Goal: Task Accomplishment & Management: Manage account settings

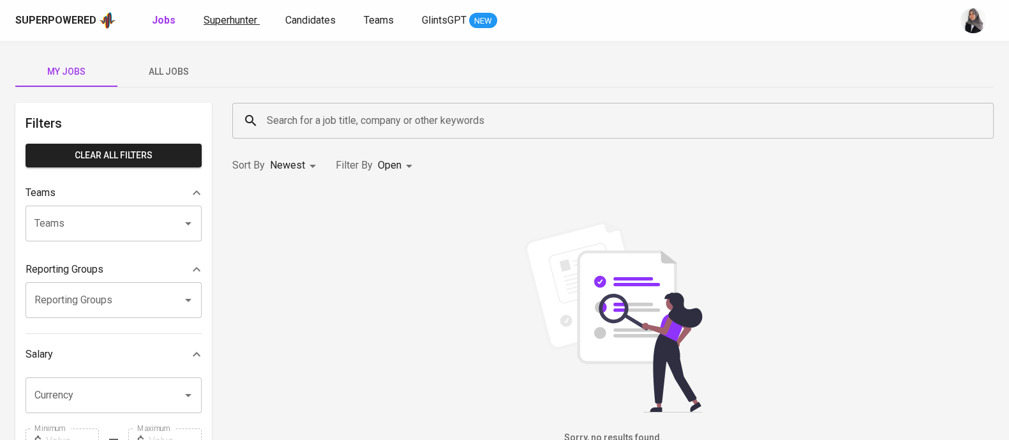
click at [232, 20] on span "Superhunter" at bounding box center [231, 20] width 54 height 12
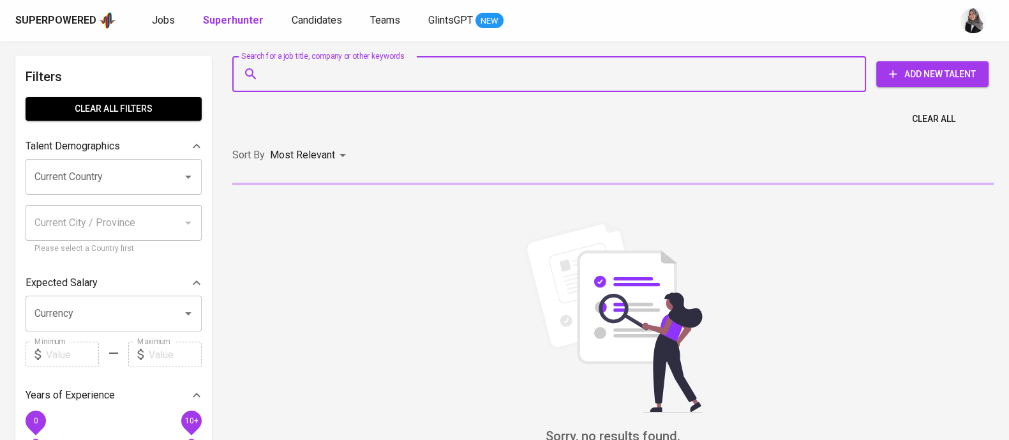
click at [344, 72] on input "Search for a job title, company or other keywords" at bounding box center [553, 74] width 578 height 24
paste input "[DOMAIN_NAME][URL]"
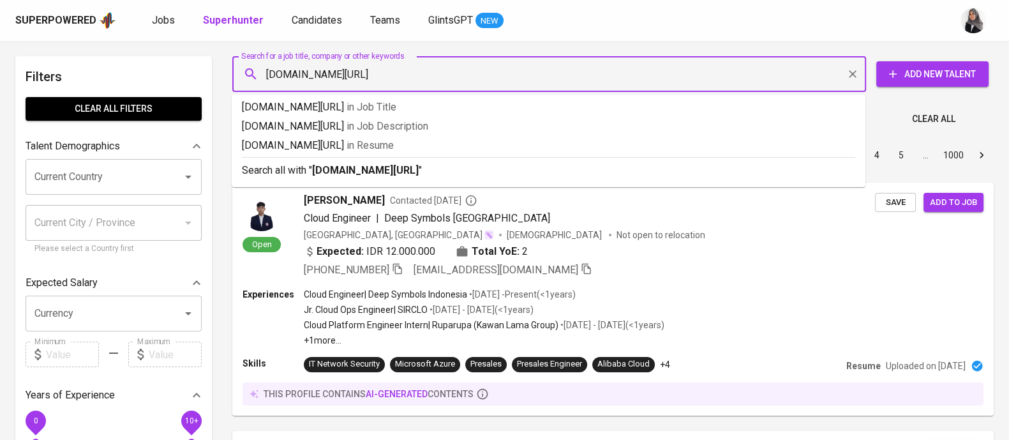
click at [408, 68] on input "[DOMAIN_NAME][URL]" at bounding box center [553, 74] width 578 height 24
paste input "[EMAIL_ADDRESS][DOMAIN_NAME]"
type input "[EMAIL_ADDRESS][DOMAIN_NAME]"
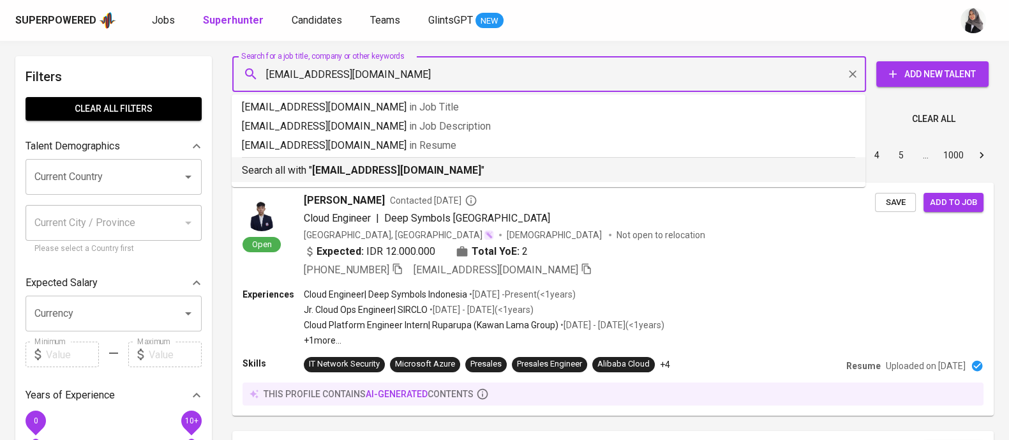
click at [375, 170] on b "[EMAIL_ADDRESS][DOMAIN_NAME]" at bounding box center [396, 170] width 169 height 12
click at [375, 170] on div "Sort By Most Relevant MOST_RELEVANT 1 2 3 4 5 … 1000" at bounding box center [613, 155] width 777 height 39
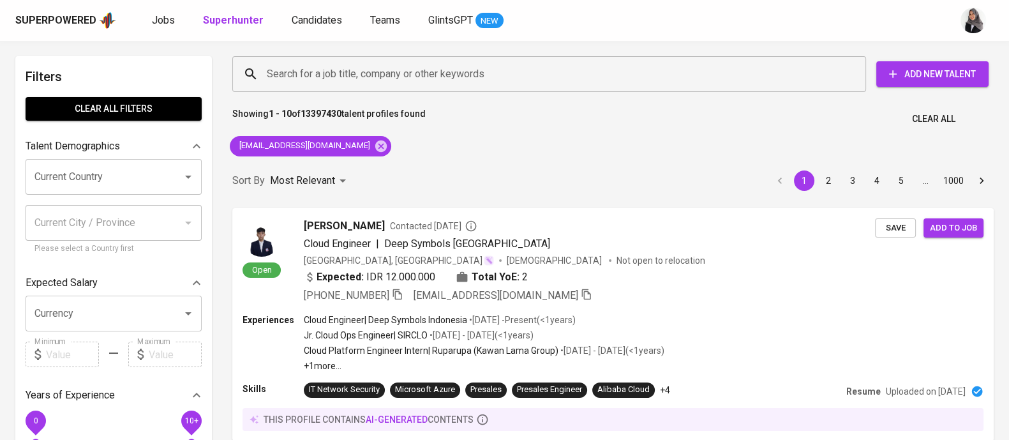
click at [552, 174] on div "Sort By Most Relevant MOST_RELEVANT 1 2 3 4 5 … 1000" at bounding box center [613, 180] width 777 height 39
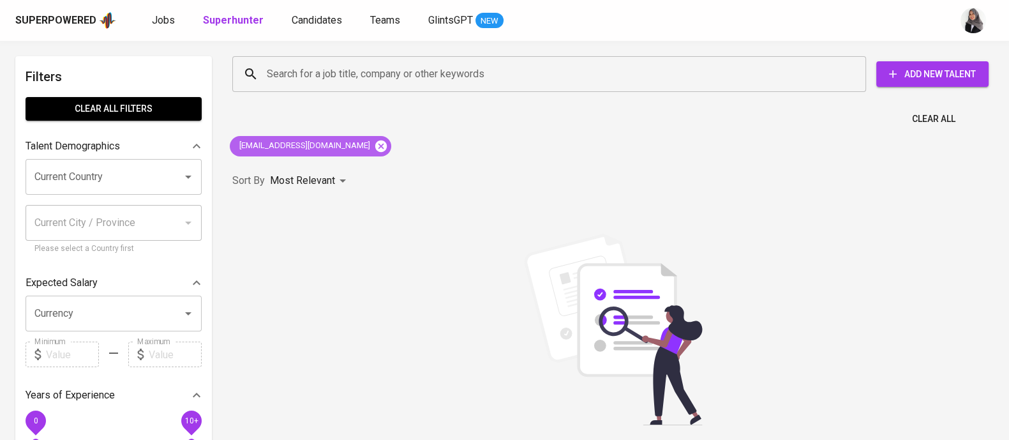
click at [374, 149] on icon at bounding box center [381, 146] width 14 height 14
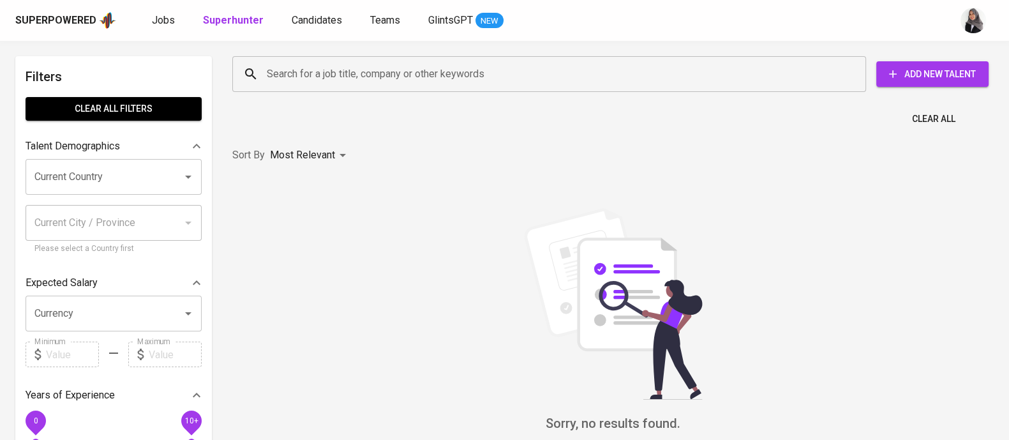
click at [429, 78] on input "Search for a job title, company or other keywords" at bounding box center [553, 74] width 578 height 24
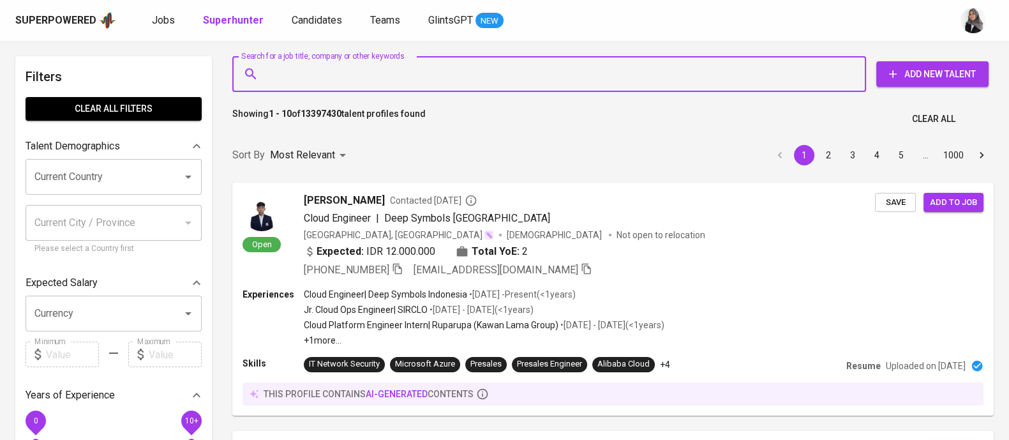
paste input "0599 │[EMAIL_ADDRESS][DOMAIN_NAME]│[URL][DOMAIN_NAME]"
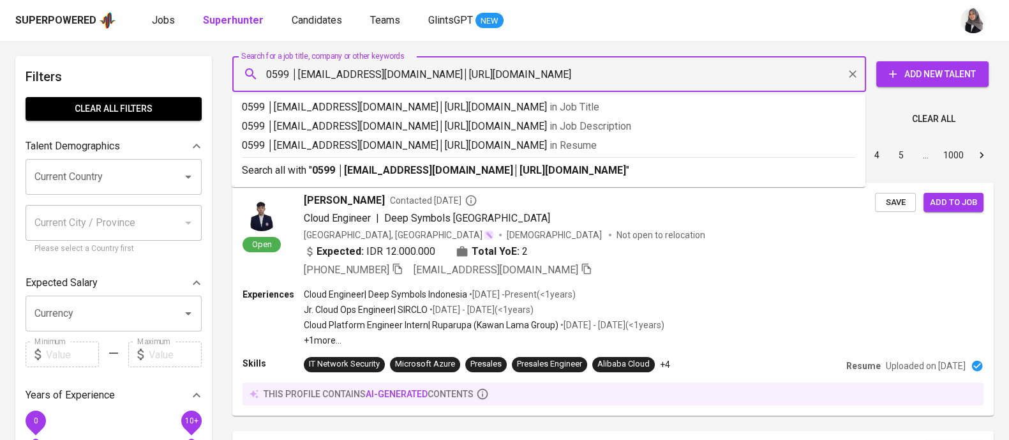
drag, startPoint x: 408, startPoint y: 75, endPoint x: 647, endPoint y: 78, distance: 239.4
click at [647, 78] on input "0599 │[EMAIL_ADDRESS][DOMAIN_NAME]│[URL][DOMAIN_NAME]" at bounding box center [553, 74] width 578 height 24
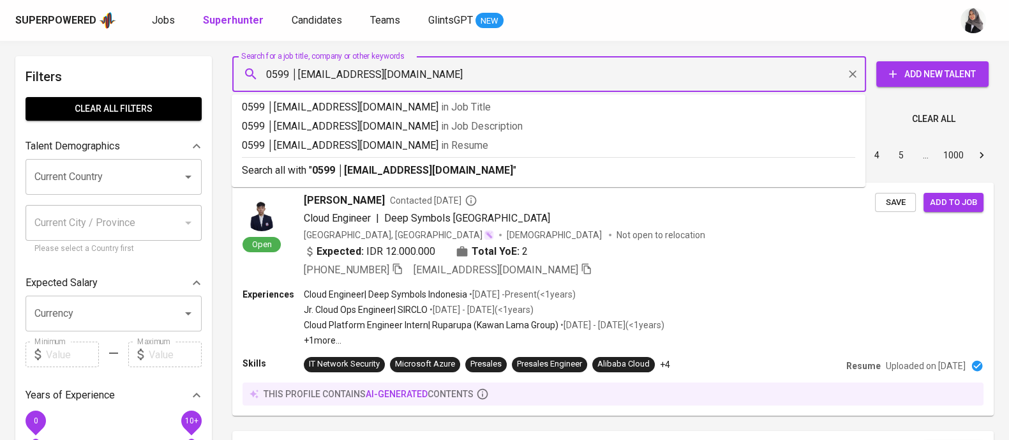
click at [298, 78] on input "0599 │[EMAIL_ADDRESS][DOMAIN_NAME]" at bounding box center [553, 74] width 578 height 24
type input "[EMAIL_ADDRESS][DOMAIN_NAME]"
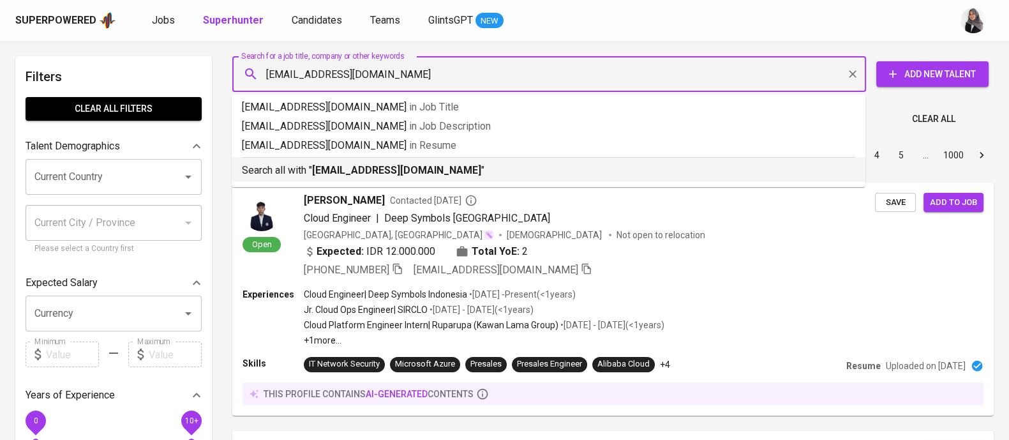
click at [493, 172] on p "Search all with " [EMAIL_ADDRESS][DOMAIN_NAME] "" at bounding box center [548, 170] width 613 height 15
click at [493, 172] on div "Sort By Most Relevant MOST_RELEVANT 1 2 3 4 5 … 1000" at bounding box center [613, 155] width 777 height 39
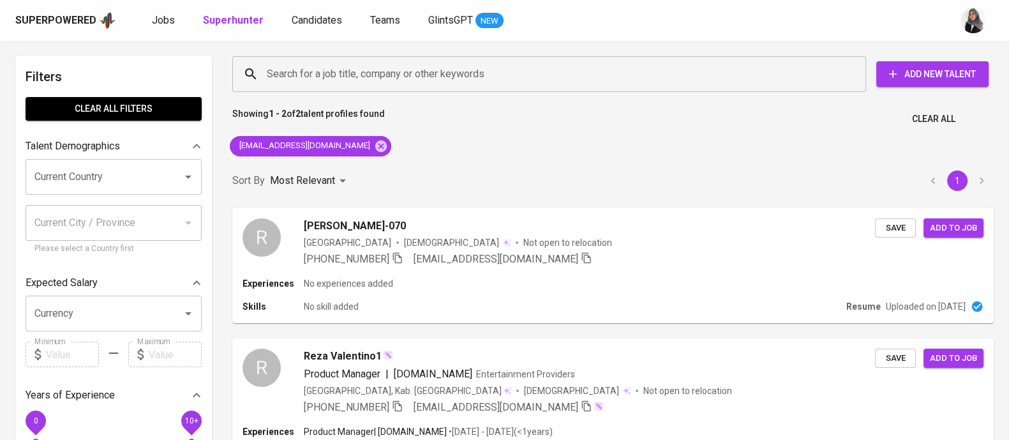
click at [657, 152] on div "Search for a job title, company or other keywords Search for a job title, compa…" at bounding box center [613, 323] width 777 height 548
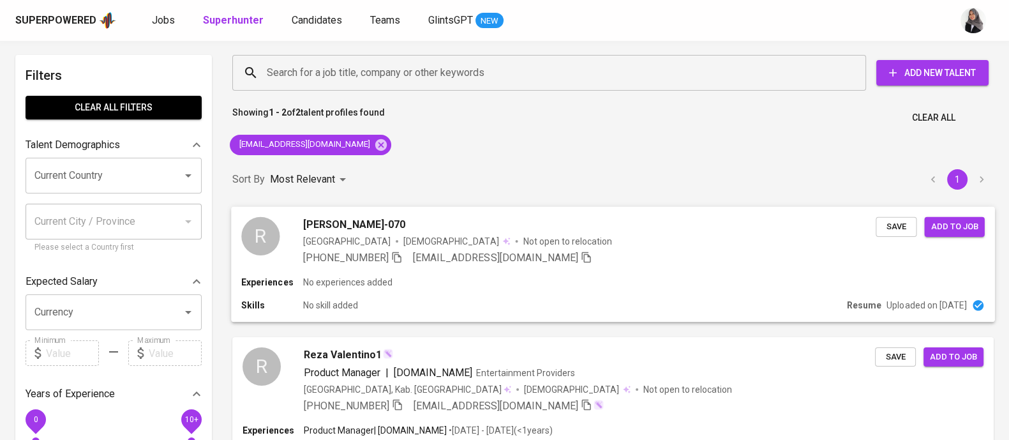
scroll to position [4, 0]
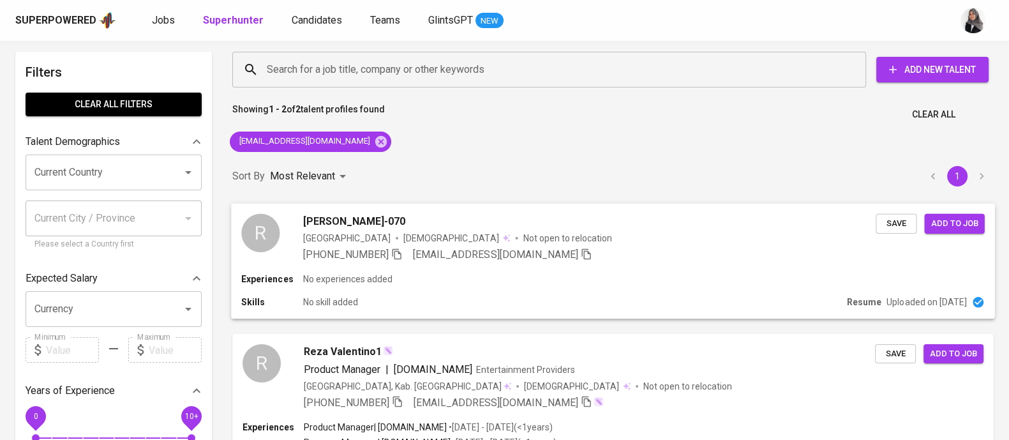
click at [624, 276] on div "Experiences No experiences added" at bounding box center [612, 279] width 743 height 13
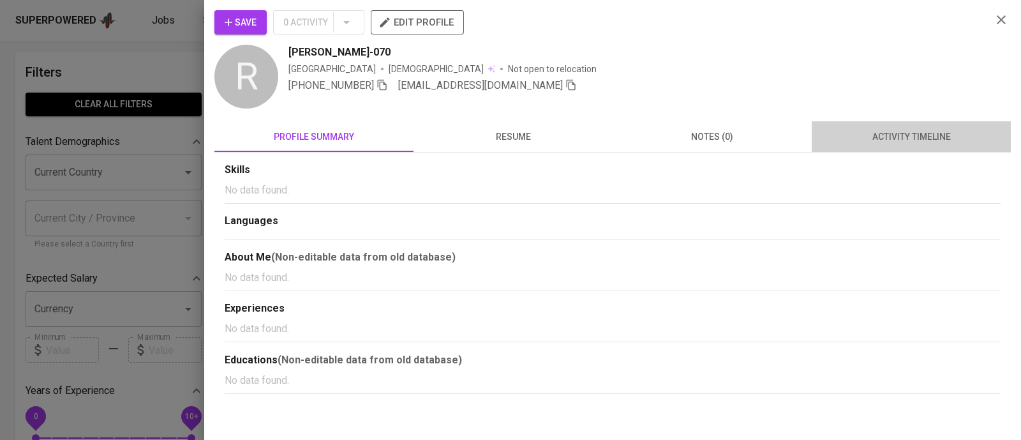
click at [916, 130] on span "activity timeline" at bounding box center [911, 137] width 184 height 16
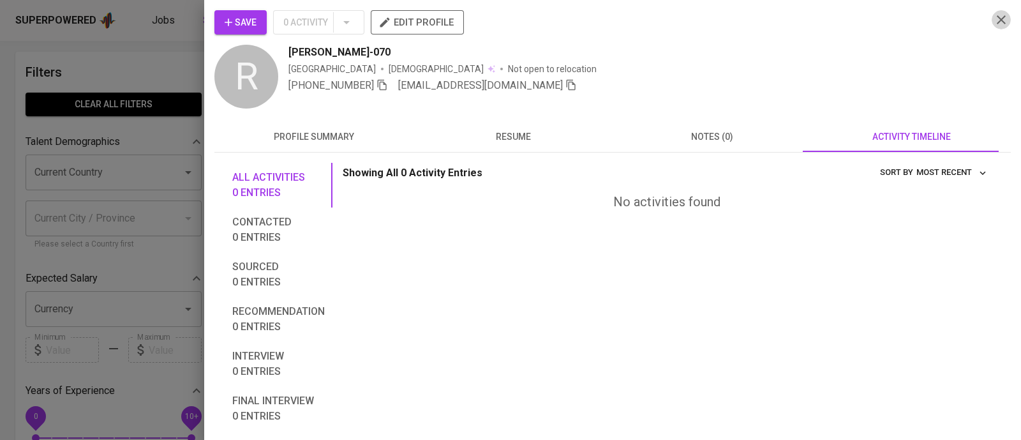
click at [994, 15] on icon "button" at bounding box center [1001, 19] width 15 height 15
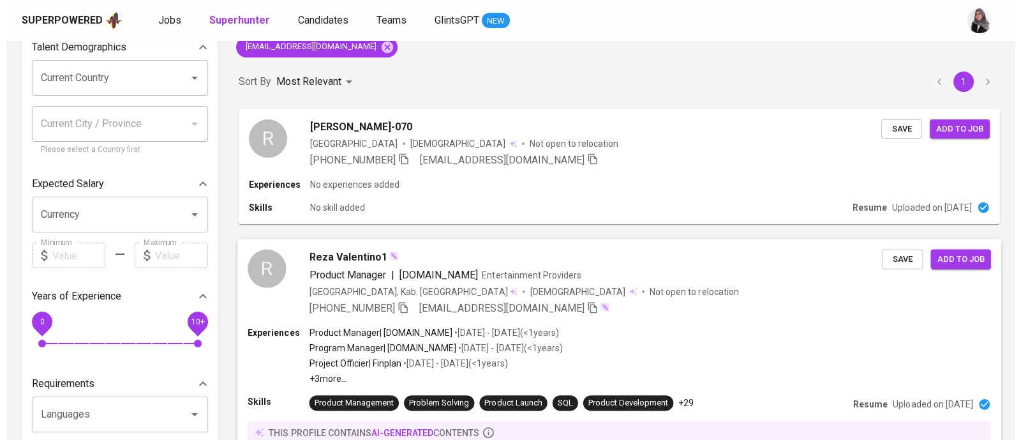
scroll to position [103, 0]
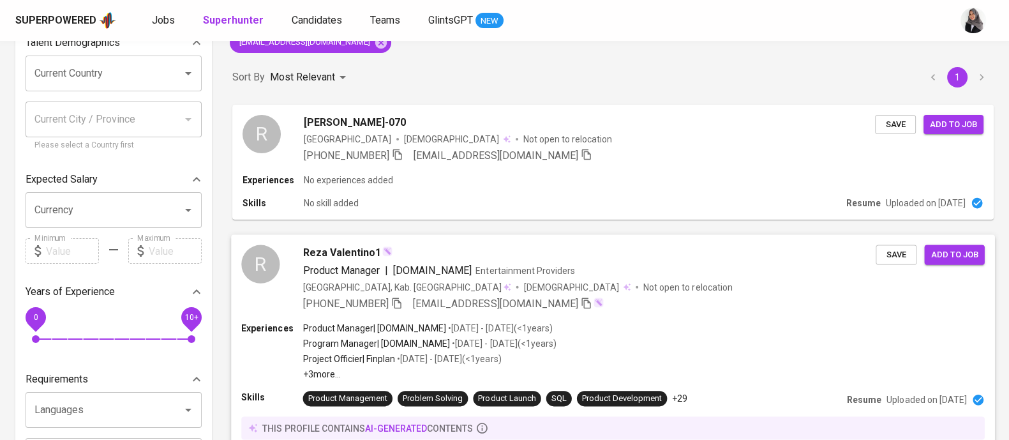
click at [665, 347] on div "Experiences Product Manager | [DOMAIN_NAME] • [DATE] - [DATE] ( <1 years ) Prog…" at bounding box center [612, 350] width 743 height 59
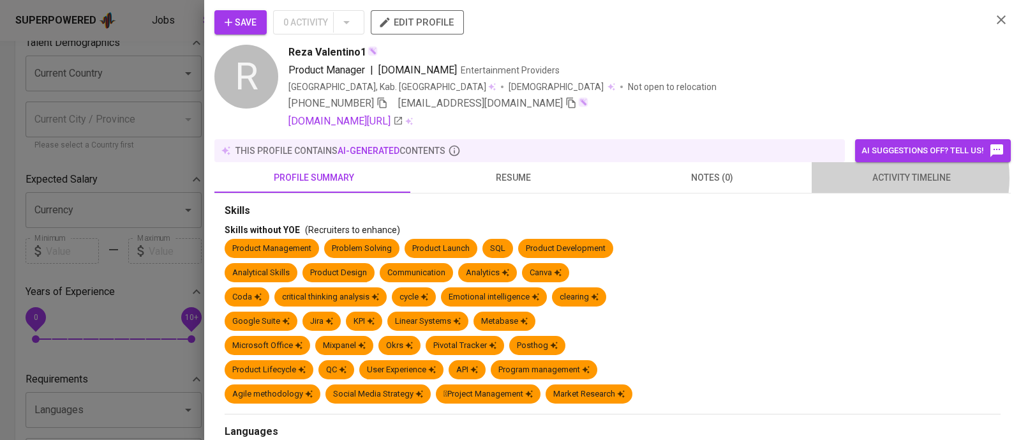
click at [880, 177] on span "activity timeline" at bounding box center [911, 178] width 184 height 16
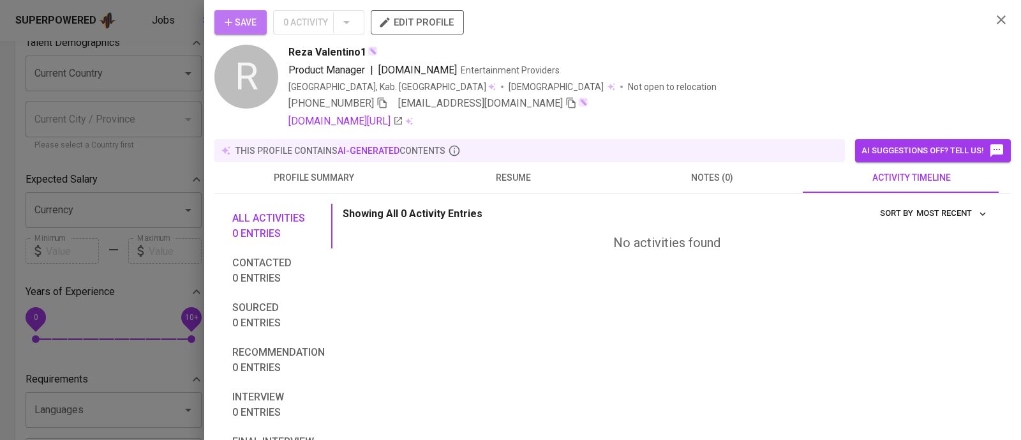
click at [257, 23] on button "Save" at bounding box center [240, 22] width 52 height 24
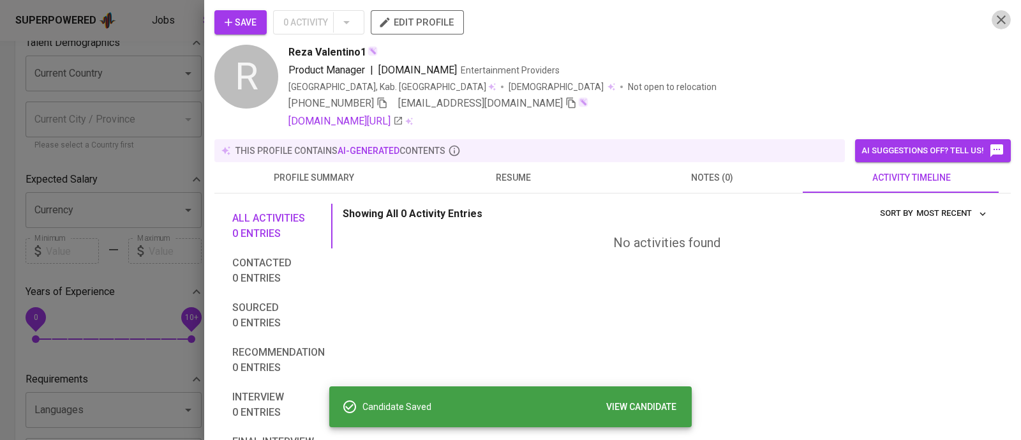
click at [994, 25] on icon "button" at bounding box center [1001, 19] width 15 height 15
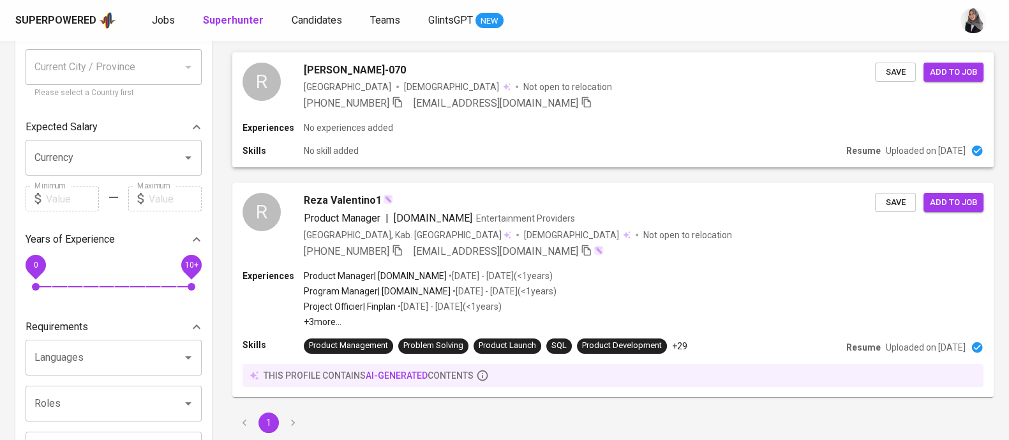
scroll to position [0, 0]
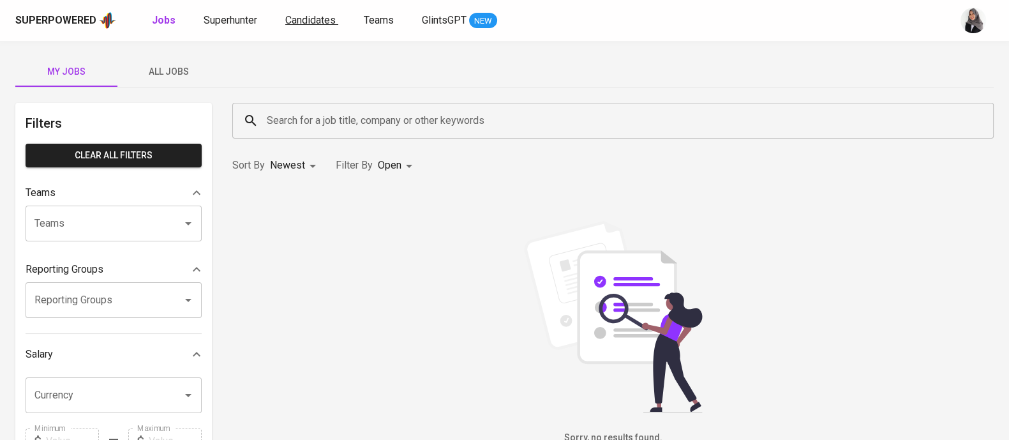
click at [312, 15] on span "Candidates" at bounding box center [310, 20] width 50 height 12
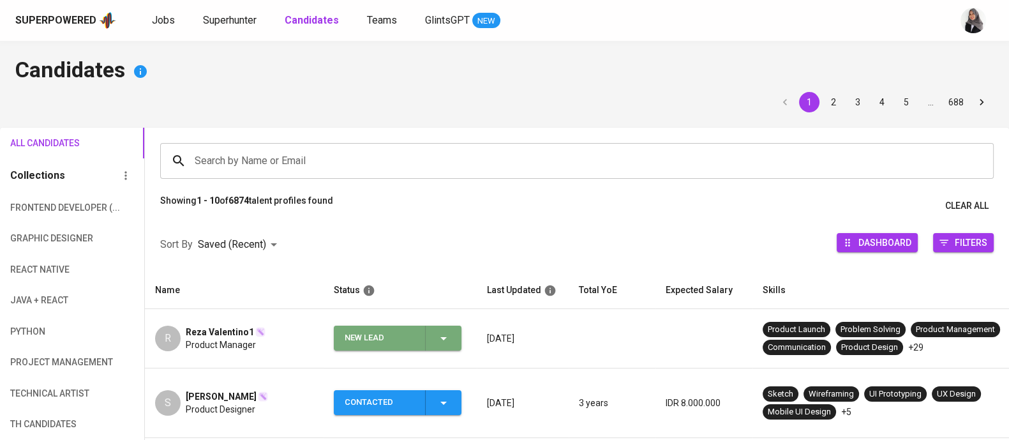
click at [454, 336] on span "New Lead" at bounding box center [397, 337] width 117 height 25
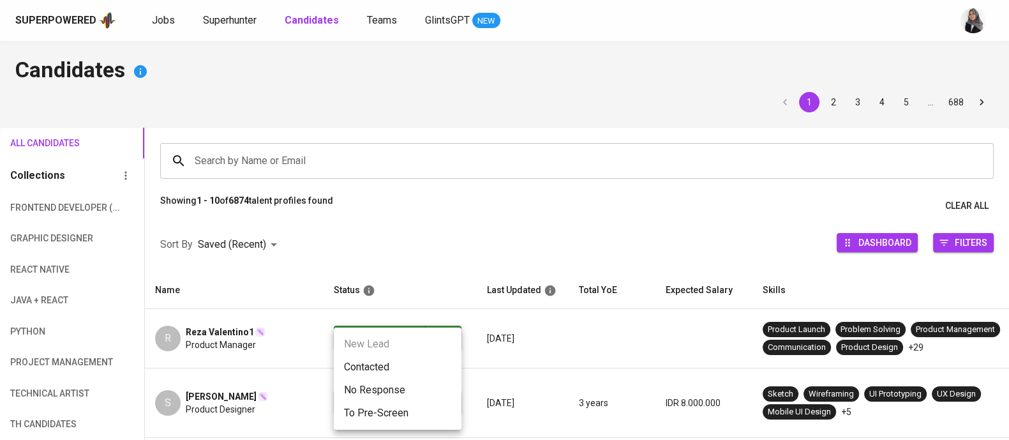
click at [386, 371] on li "Contacted" at bounding box center [398, 366] width 128 height 23
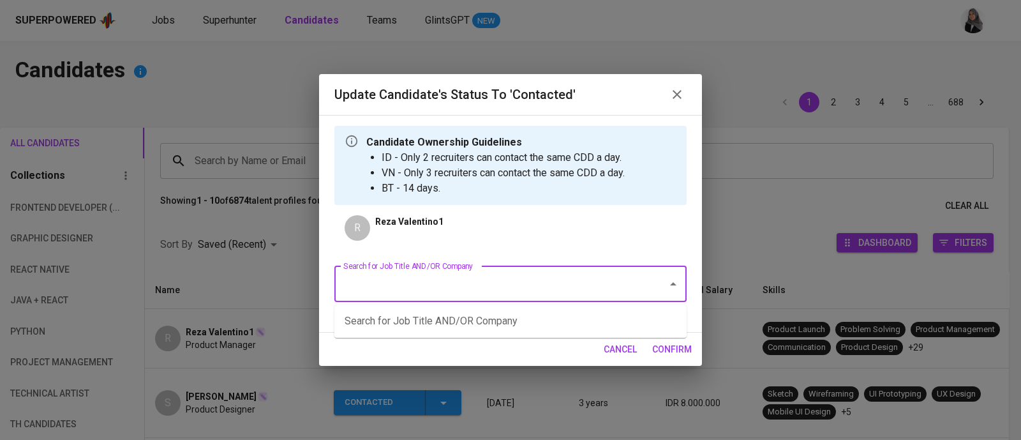
click at [467, 278] on input "Search for Job Title AND/OR Company" at bounding box center [492, 284] width 305 height 24
type input "t"
type input "product"
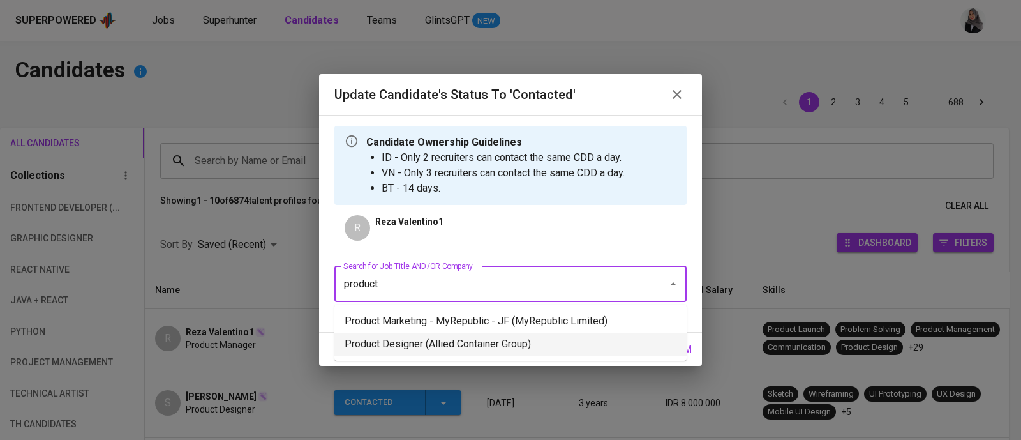
click at [521, 340] on li "Product Designer (Allied Container Group)" at bounding box center [510, 344] width 352 height 23
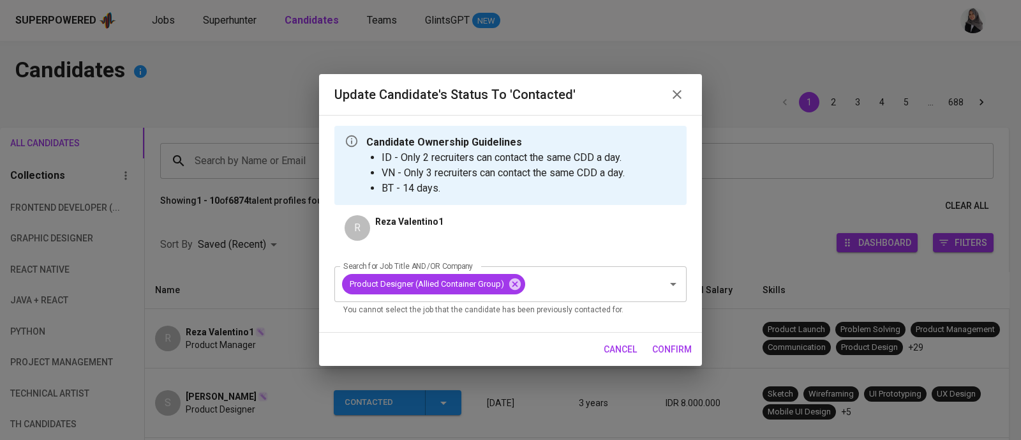
click at [670, 364] on div "cancel confirm" at bounding box center [510, 350] width 383 height 34
click at [675, 351] on span "confirm" at bounding box center [672, 349] width 40 height 16
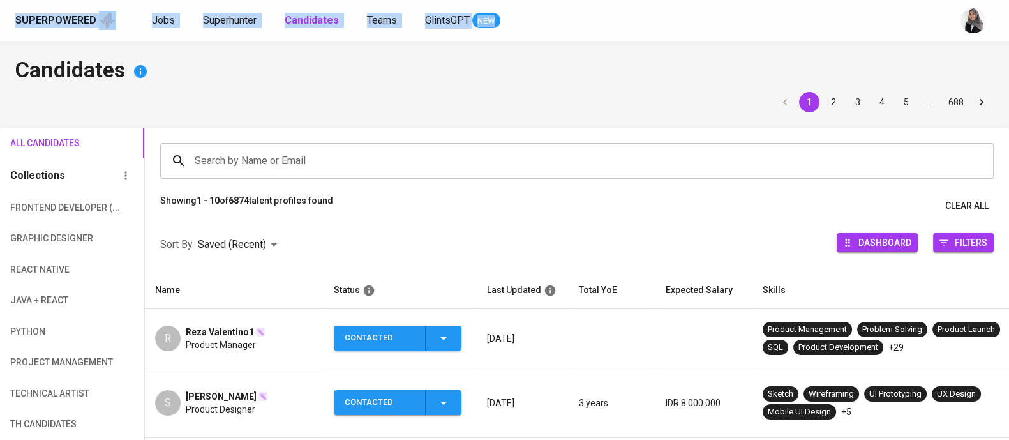
drag, startPoint x: 894, startPoint y: 29, endPoint x: 719, endPoint y: -97, distance: 214.9
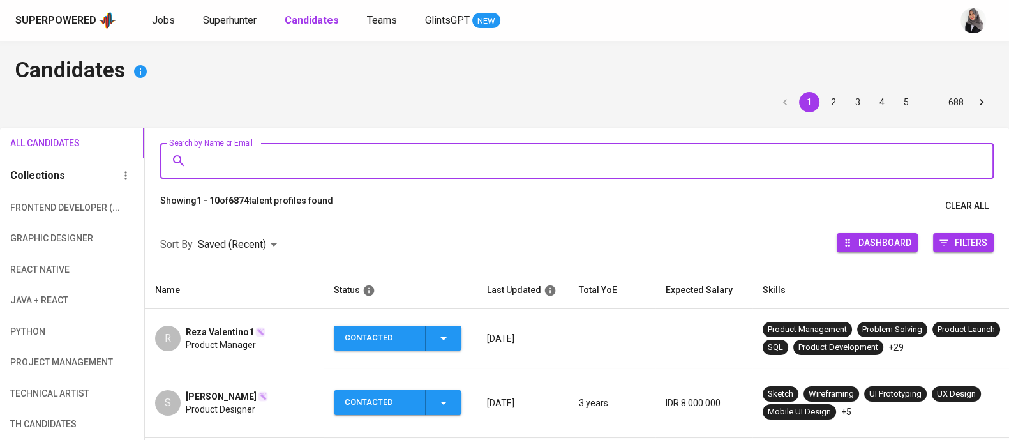
click at [304, 170] on input "Search by Name or Email" at bounding box center [579, 161] width 777 height 24
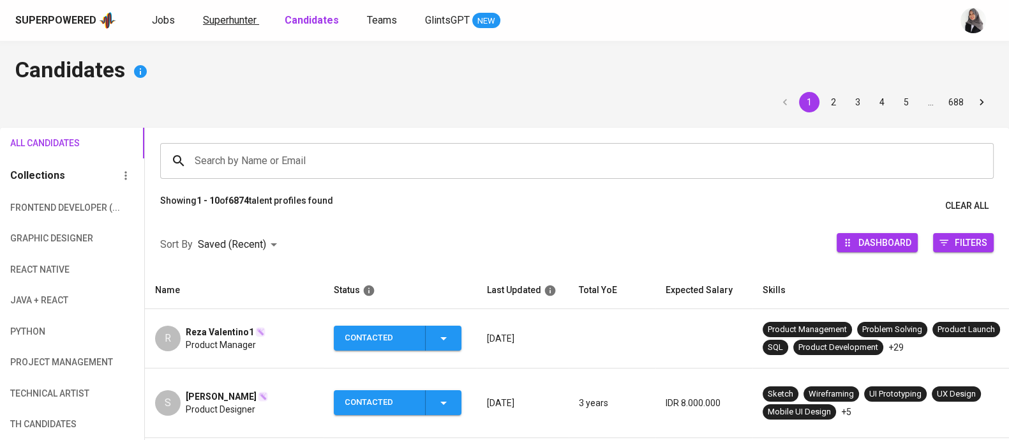
click at [222, 17] on span "Superhunter" at bounding box center [230, 20] width 54 height 12
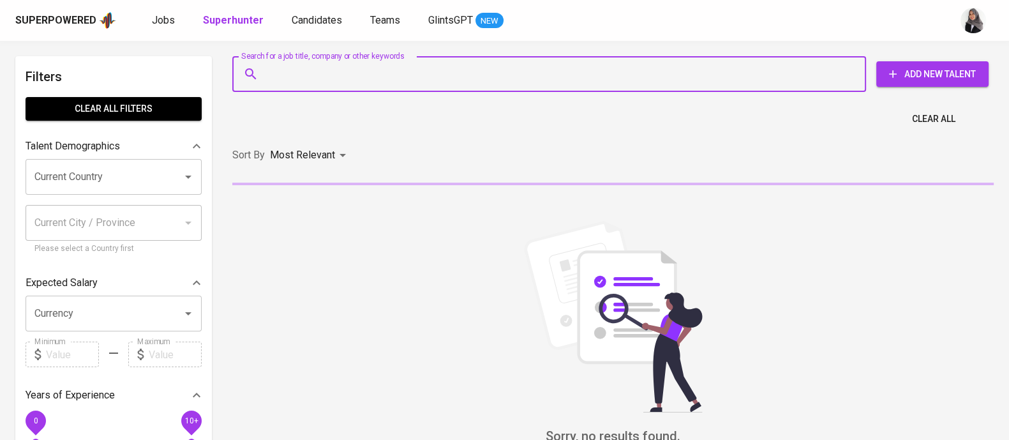
click at [274, 83] on input "Search for a job title, company or other keywords" at bounding box center [553, 74] width 578 height 24
paste input "093 | hudandard@gmail.com"
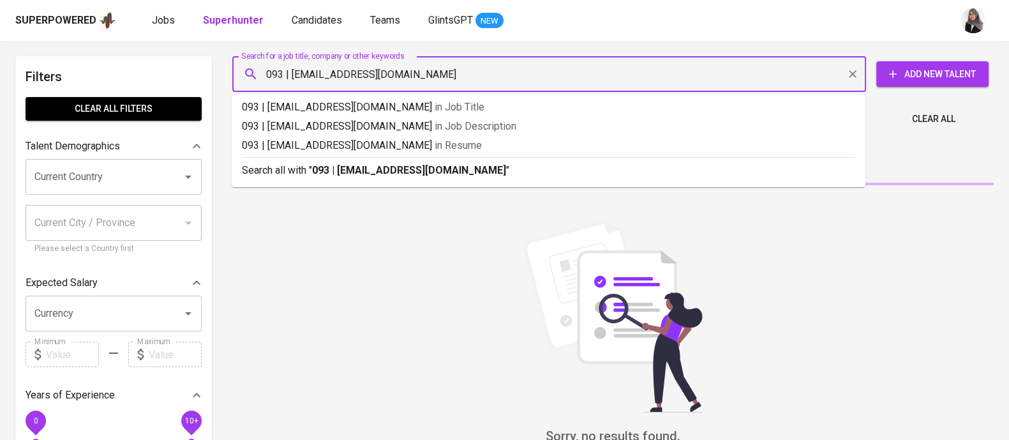
click at [291, 75] on input "093 | hudandard@gmail.com" at bounding box center [553, 74] width 578 height 24
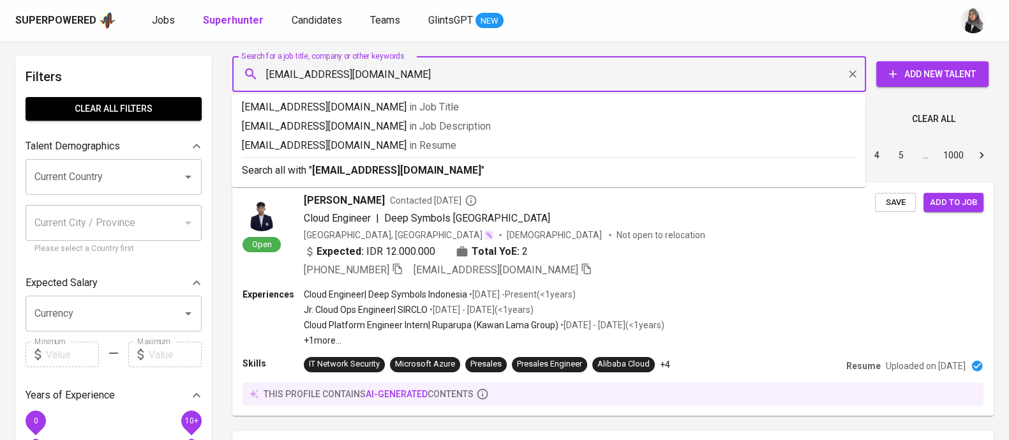
type input "hudandard@gmail.com"
click at [420, 172] on p "Search all with " hudandard@gmail.com "" at bounding box center [548, 170] width 613 height 15
click at [420, 172] on div "Sort By Most Relevant MOST_RELEVANT 1 2 3 4 5 … 1000" at bounding box center [613, 155] width 777 height 39
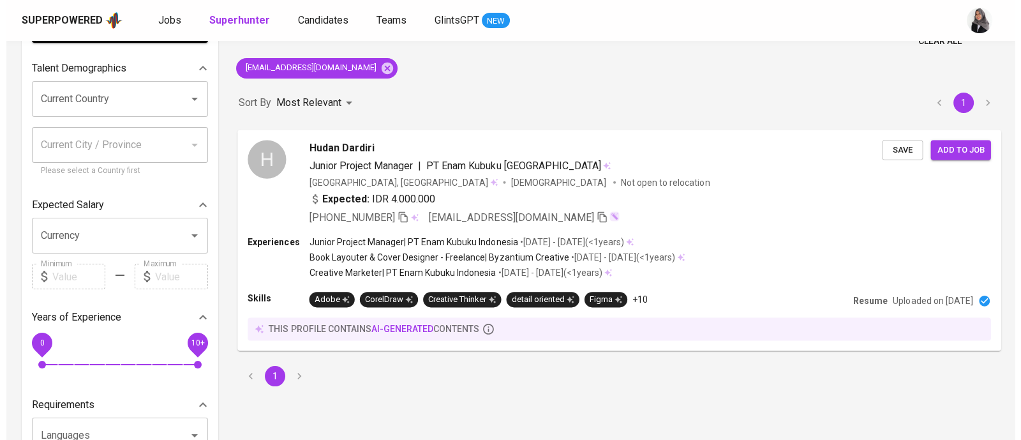
scroll to position [81, 0]
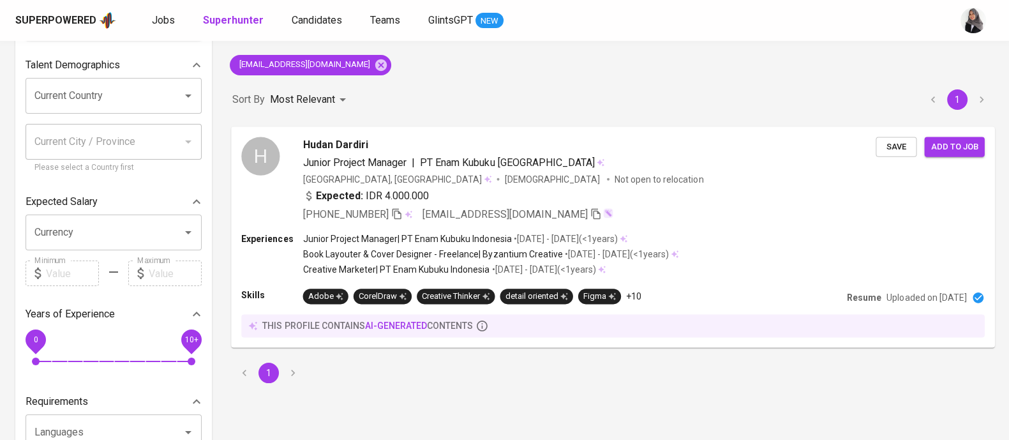
click at [638, 225] on div "H Hudan Dardiri Junior Project Manager | PT Enam Kubuku Indonesia Indonesia, Yo…" at bounding box center [613, 179] width 764 height 106
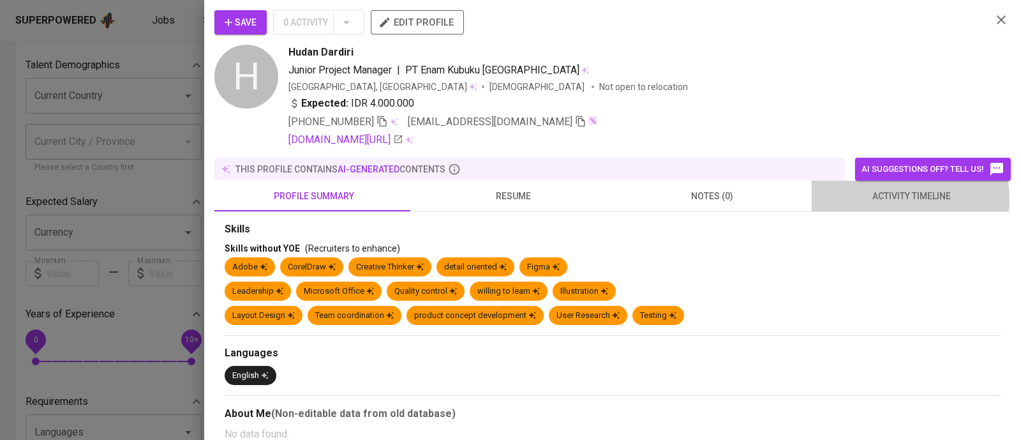
click at [874, 199] on span "activity timeline" at bounding box center [911, 196] width 184 height 16
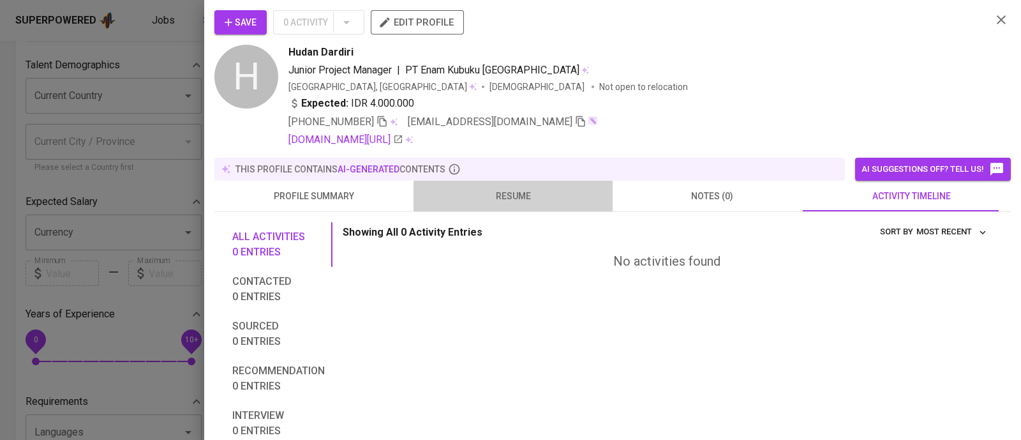
click at [525, 197] on span "resume" at bounding box center [513, 196] width 184 height 16
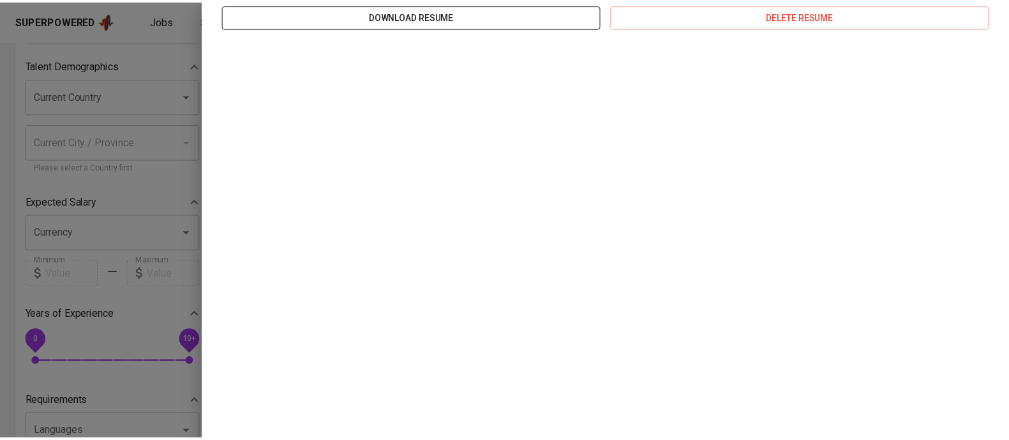
scroll to position [0, 0]
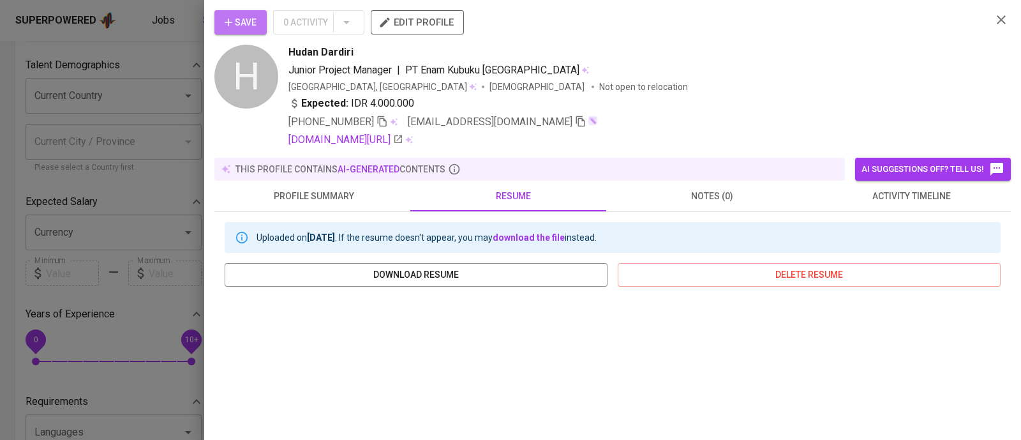
click at [232, 15] on span "Save" at bounding box center [241, 23] width 32 height 16
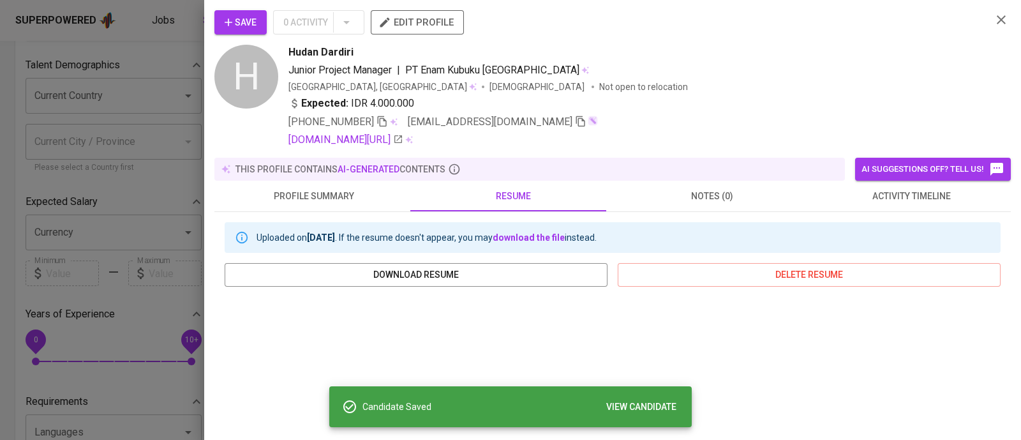
click at [164, 84] on div at bounding box center [510, 220] width 1021 height 440
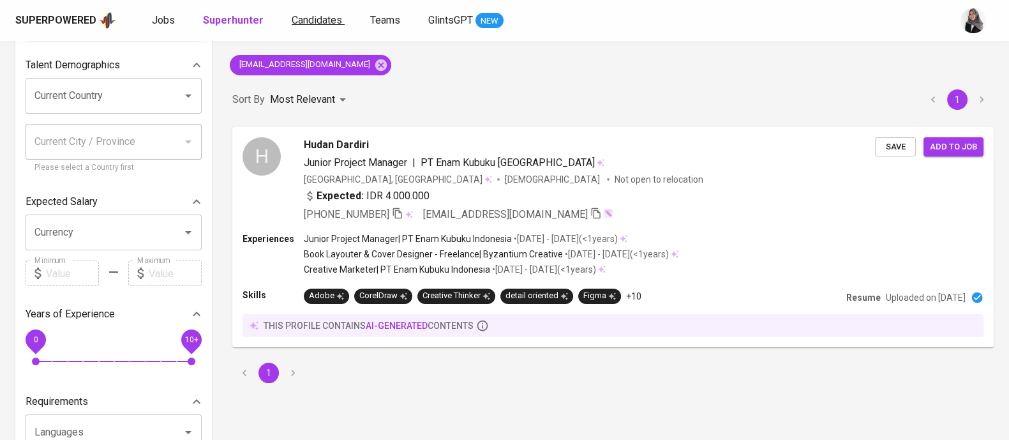
click at [292, 20] on span "Candidates" at bounding box center [317, 20] width 50 height 12
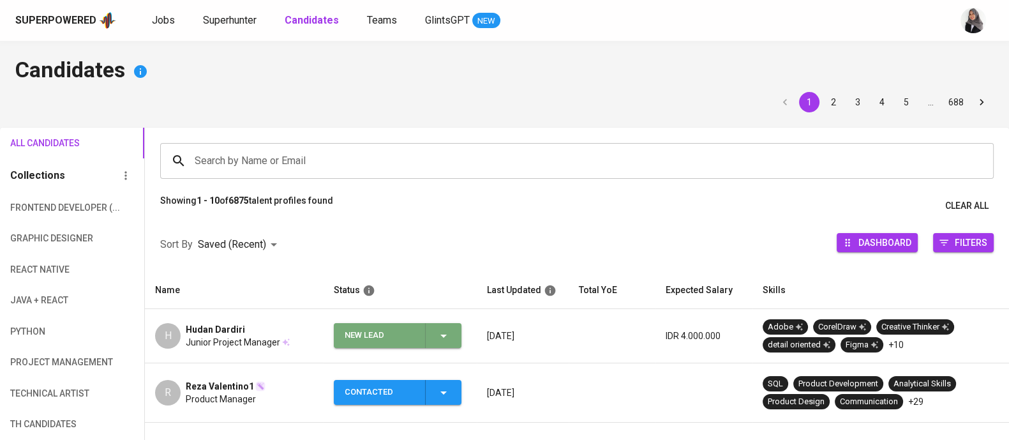
click at [445, 338] on icon "button" at bounding box center [443, 335] width 15 height 15
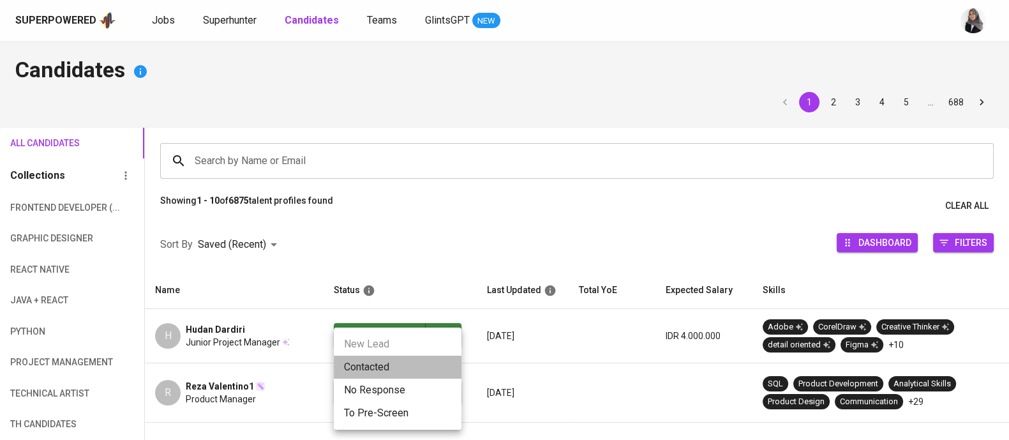
click at [390, 362] on li "Contacted" at bounding box center [398, 366] width 128 height 23
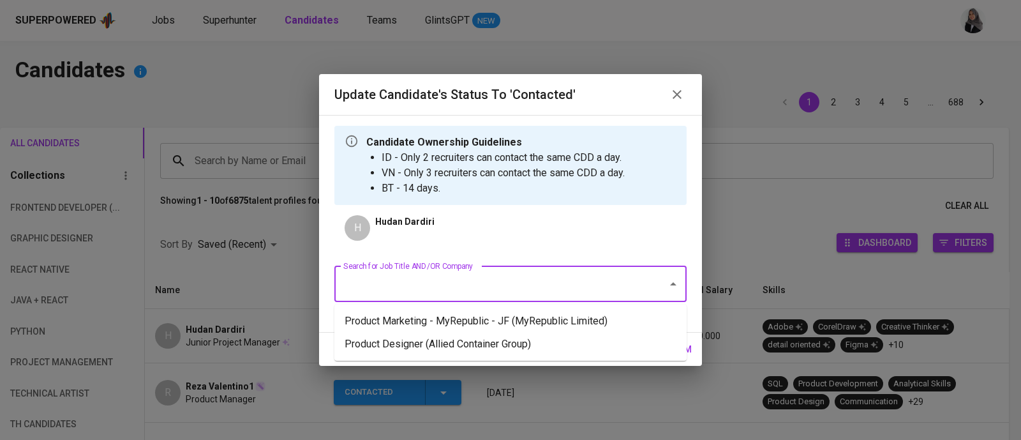
click at [493, 286] on input "Search for Job Title AND/OR Company" at bounding box center [492, 284] width 305 height 24
type input "product"
click at [496, 351] on li "Product Designer (Allied Container Group)" at bounding box center [510, 344] width 352 height 23
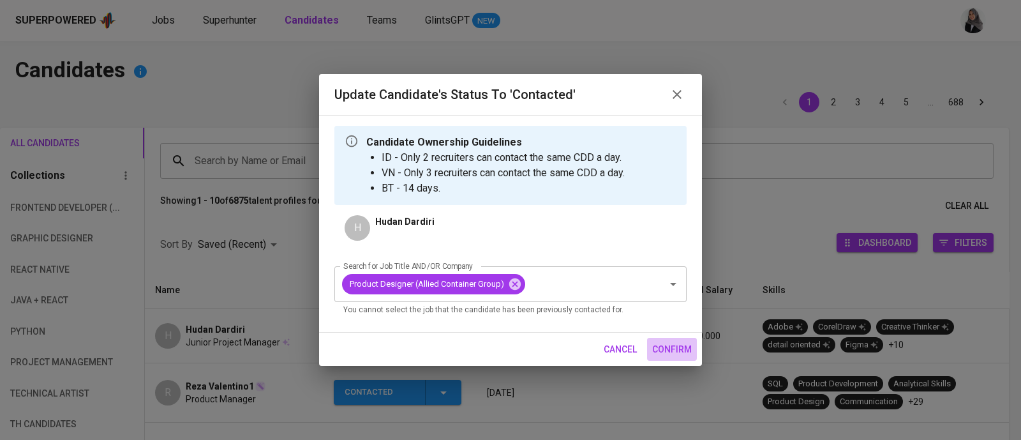
click at [675, 346] on span "confirm" at bounding box center [672, 349] width 40 height 16
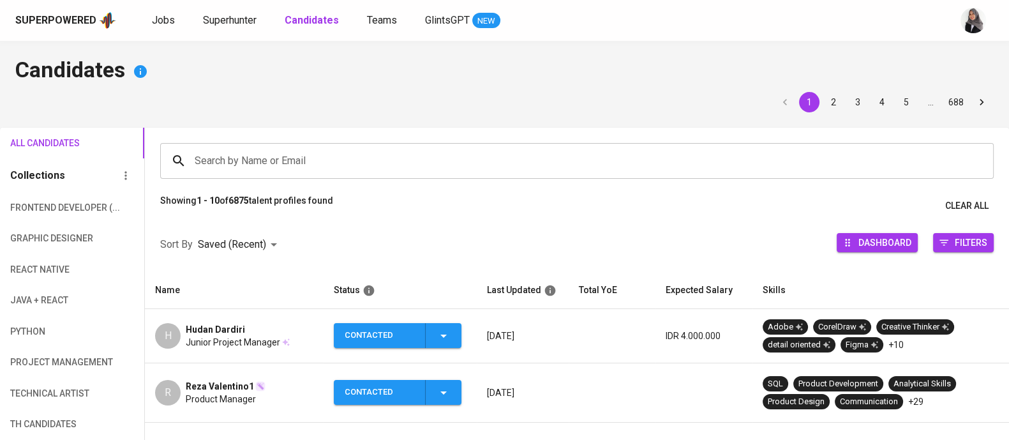
click at [791, 103] on li "pagination navigation" at bounding box center [785, 102] width 24 height 20
click at [236, 15] on span "Superhunter" at bounding box center [230, 20] width 54 height 12
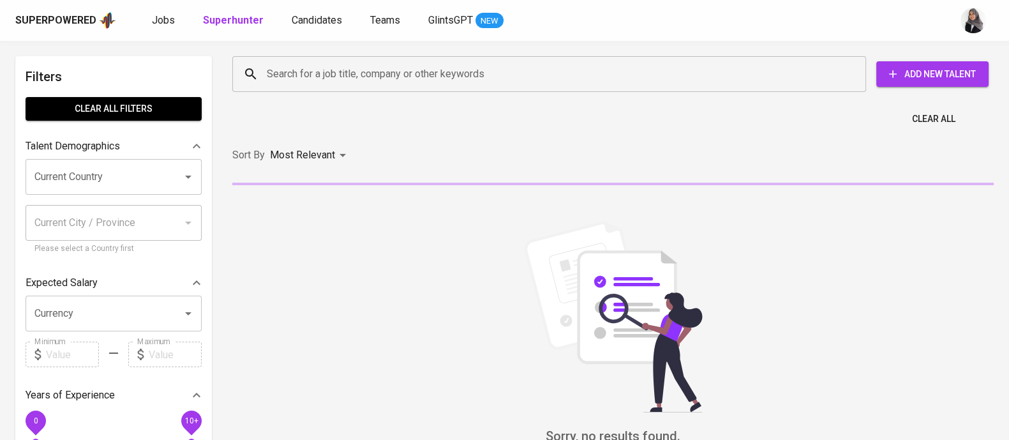
click at [322, 82] on input "Search for a job title, company or other keywords" at bounding box center [553, 74] width 578 height 24
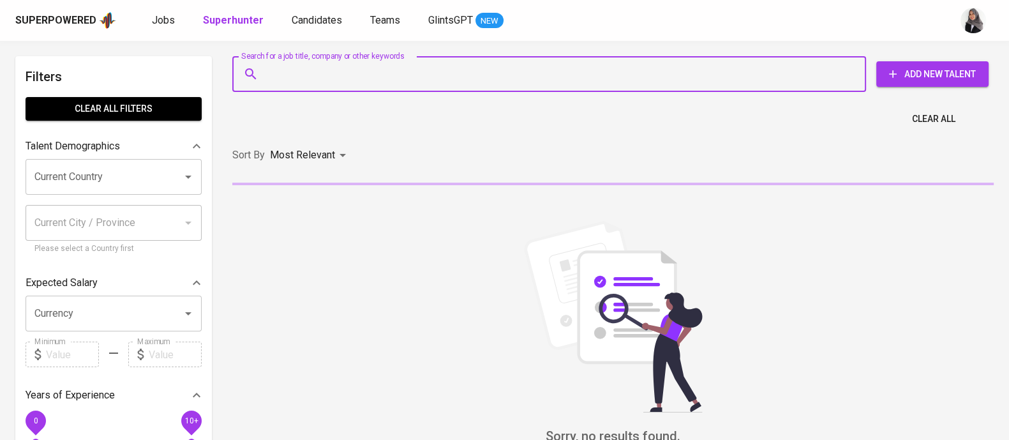
paste input "| chrisdiomarbun@gmail.com"
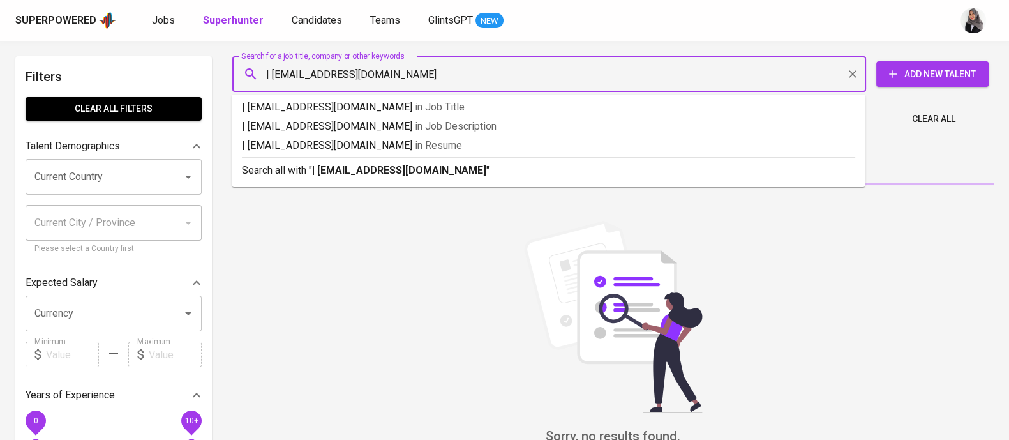
click at [270, 77] on input "| chrisdiomarbun@gmail.com" at bounding box center [553, 74] width 578 height 24
type input "chrisdiomarbun@gmail.com"
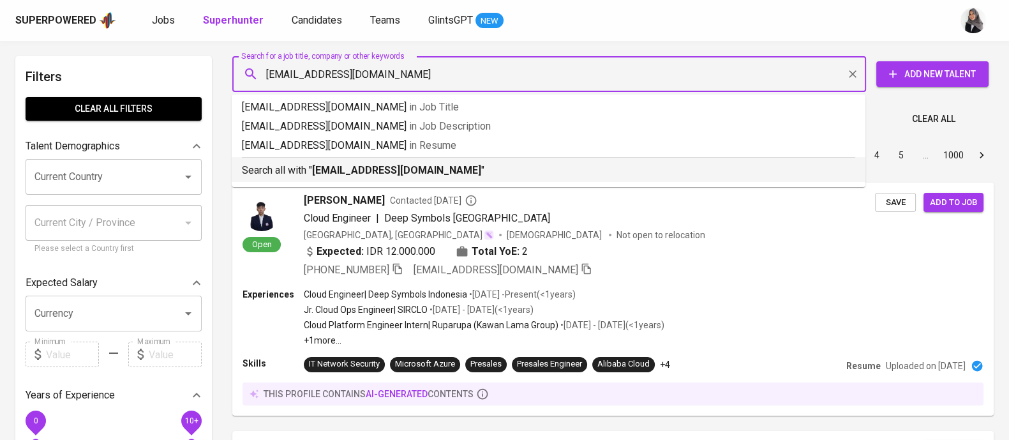
click at [412, 170] on b "chrisdiomarbun@gmail.com" at bounding box center [396, 170] width 169 height 12
click at [412, 170] on div "Sort By Most Relevant MOST_RELEVANT 1 2 3 4 5 … 1000" at bounding box center [613, 155] width 777 height 39
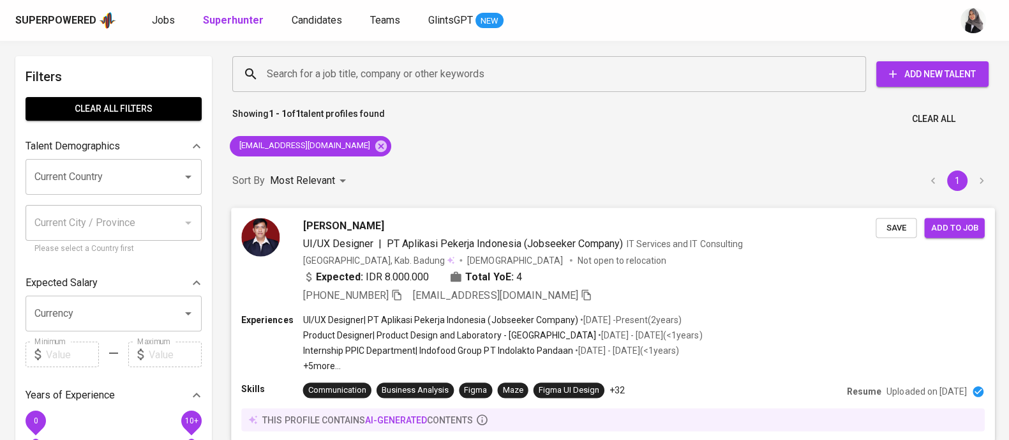
click at [707, 278] on div "Expected: IDR 8.000.000 Total YoE: 4" at bounding box center [589, 278] width 573 height 19
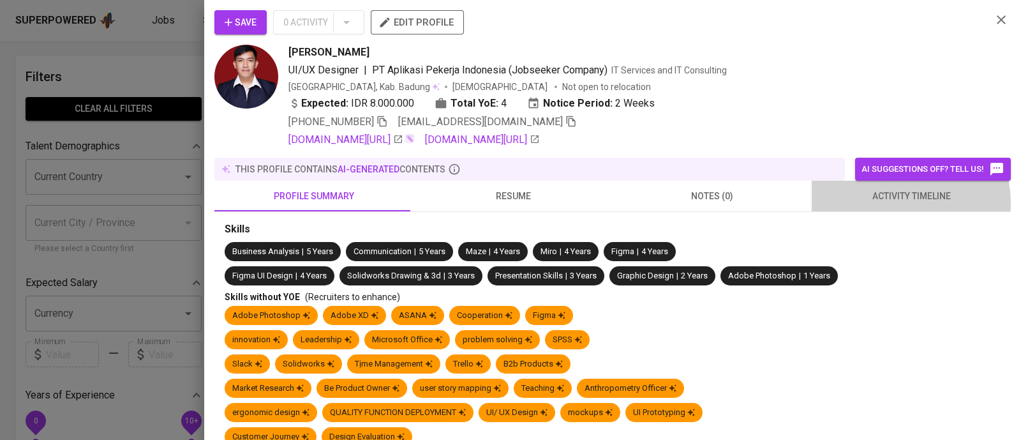
click at [885, 203] on span "activity timeline" at bounding box center [911, 196] width 184 height 16
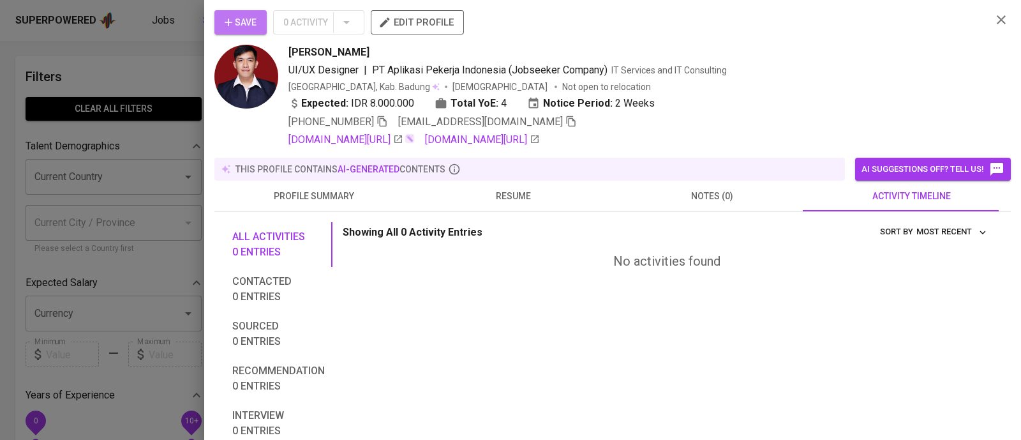
click at [242, 24] on span "Save" at bounding box center [241, 23] width 32 height 16
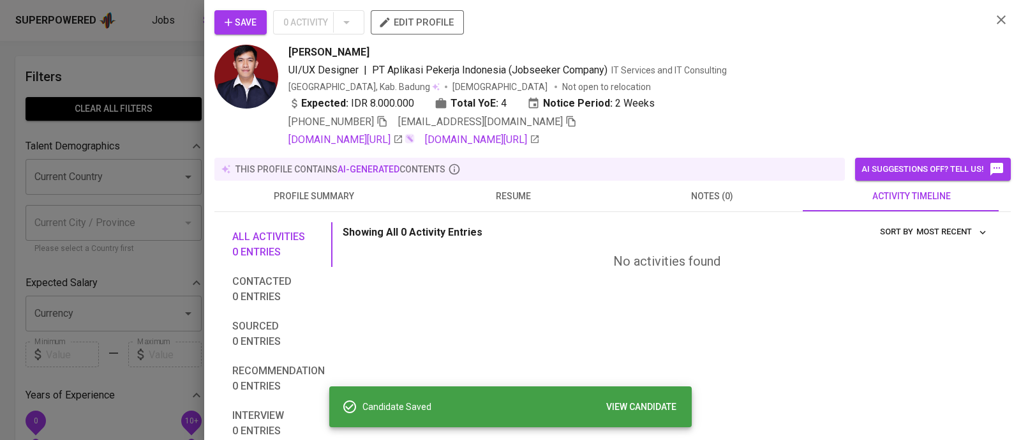
click at [160, 53] on div at bounding box center [510, 220] width 1021 height 440
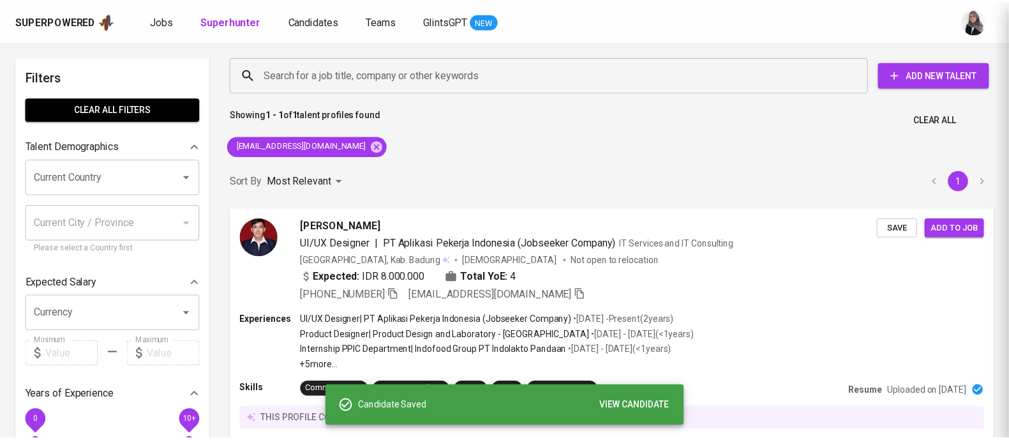
scroll to position [1, 0]
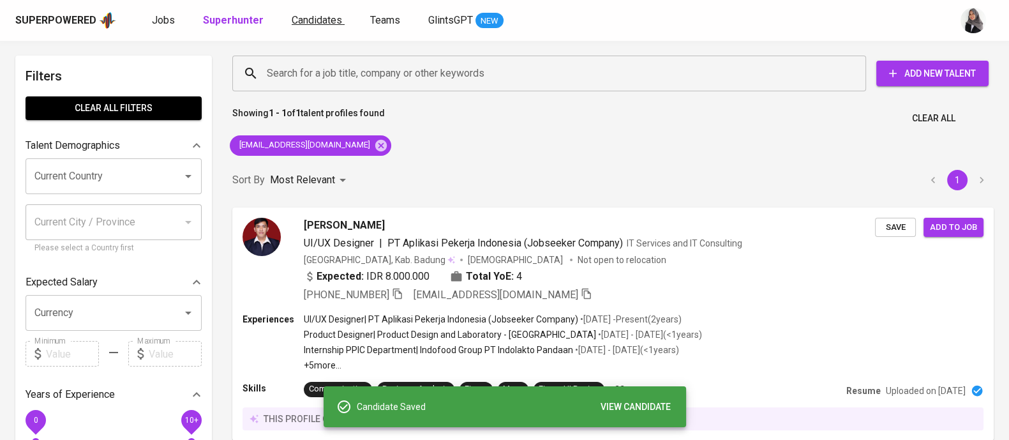
click at [322, 19] on span "Candidates" at bounding box center [317, 20] width 50 height 12
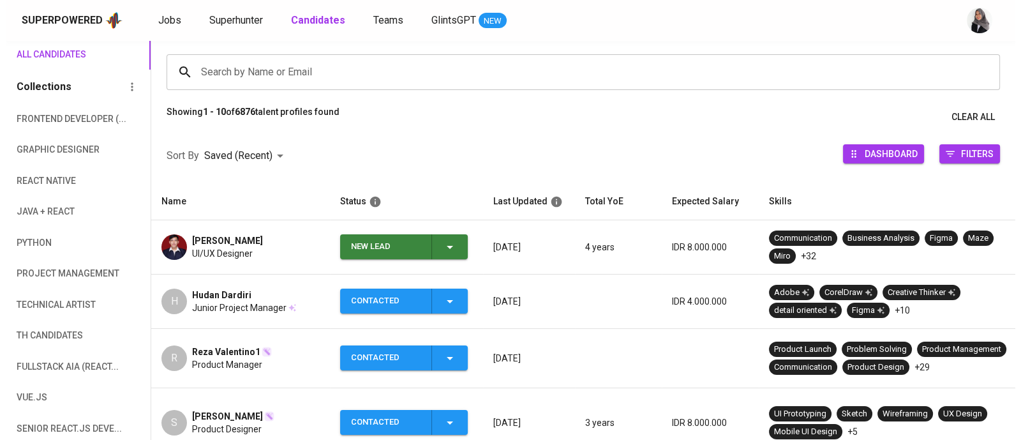
scroll to position [103, 0]
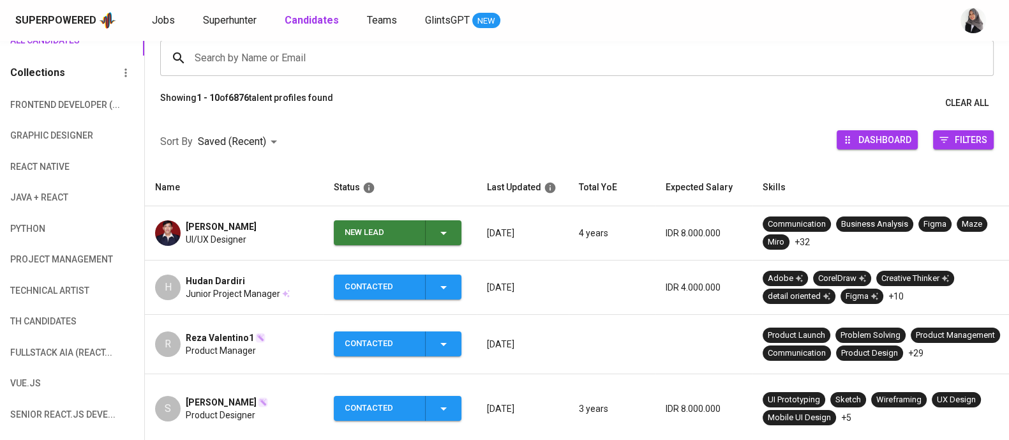
click at [453, 238] on span "New Lead" at bounding box center [397, 232] width 117 height 25
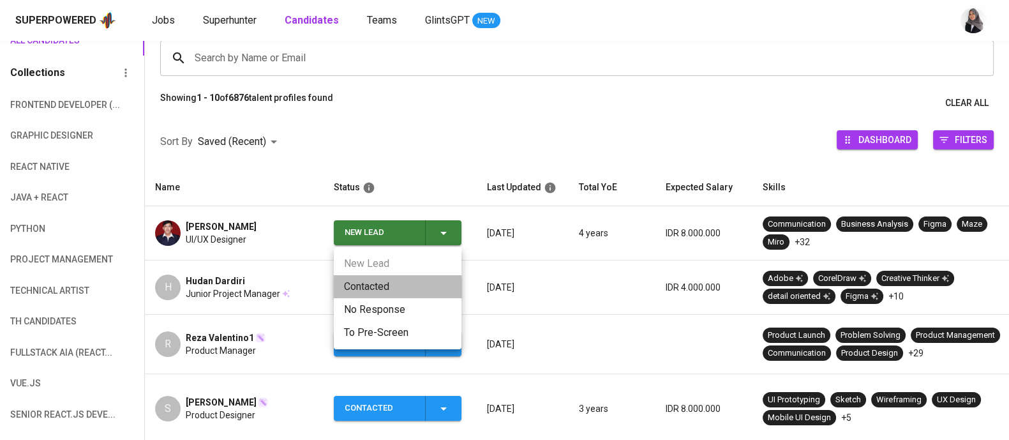
click at [369, 289] on li "Contacted" at bounding box center [398, 286] width 128 height 23
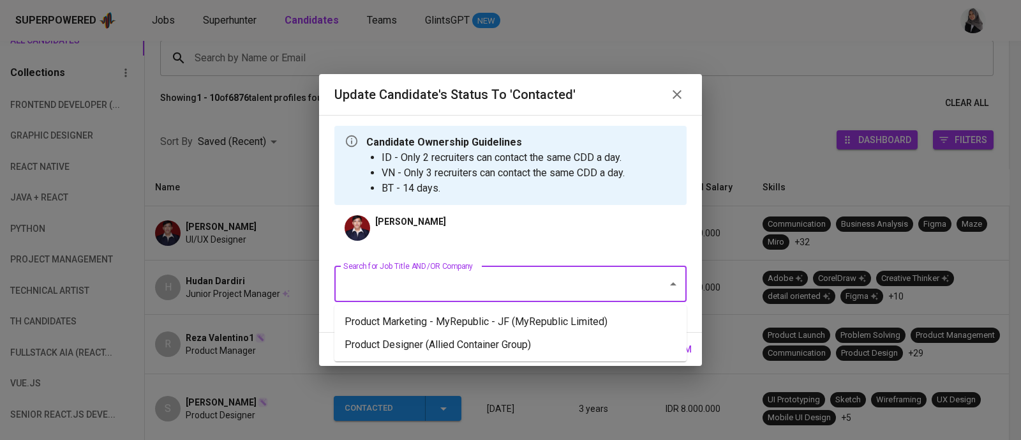
click at [521, 279] on input "Search for Job Title AND/OR Company" at bounding box center [492, 284] width 305 height 24
click at [530, 342] on li "Product Designer (Allied Container Group)" at bounding box center [510, 344] width 352 height 23
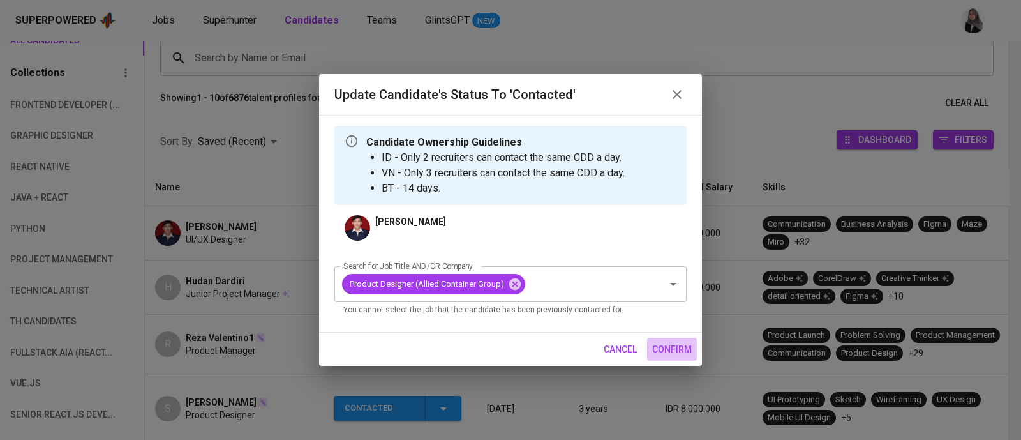
click at [677, 350] on span "confirm" at bounding box center [672, 349] width 40 height 16
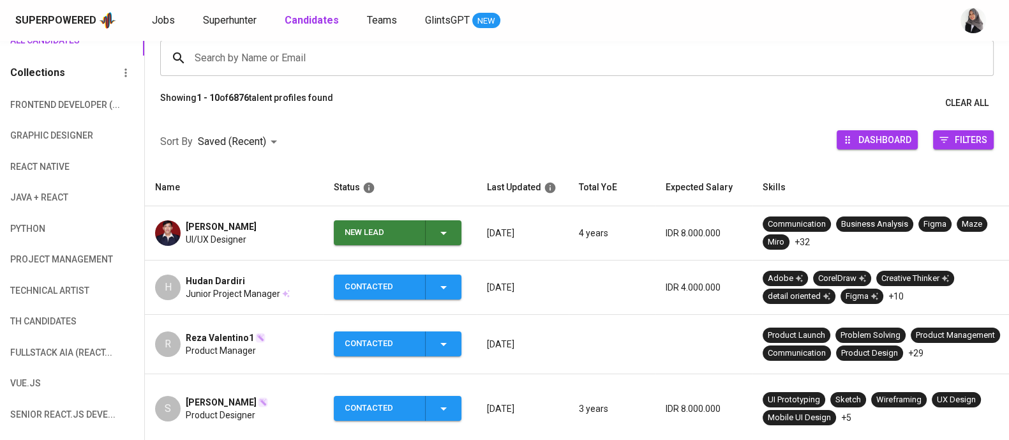
click at [227, 245] on td "Chrisdio Ebenezer Marbun UI/UX Designer" at bounding box center [234, 233] width 179 height 54
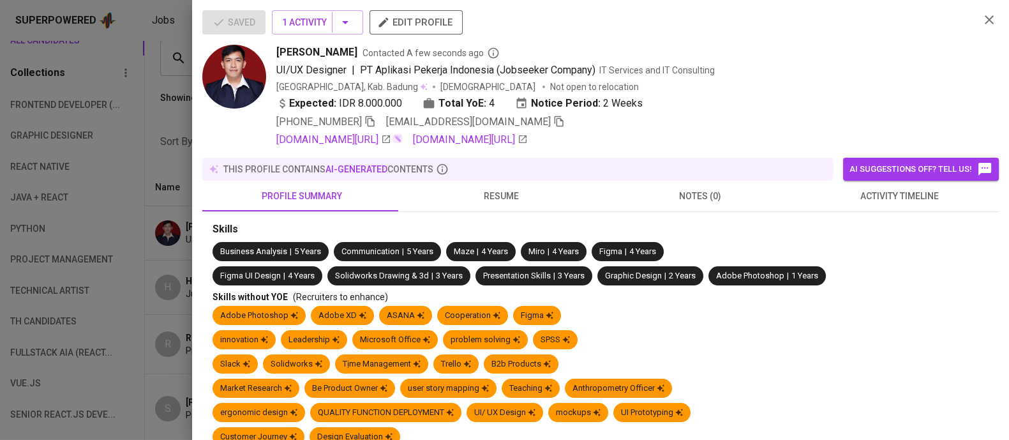
click at [376, 121] on icon "button" at bounding box center [369, 121] width 11 height 11
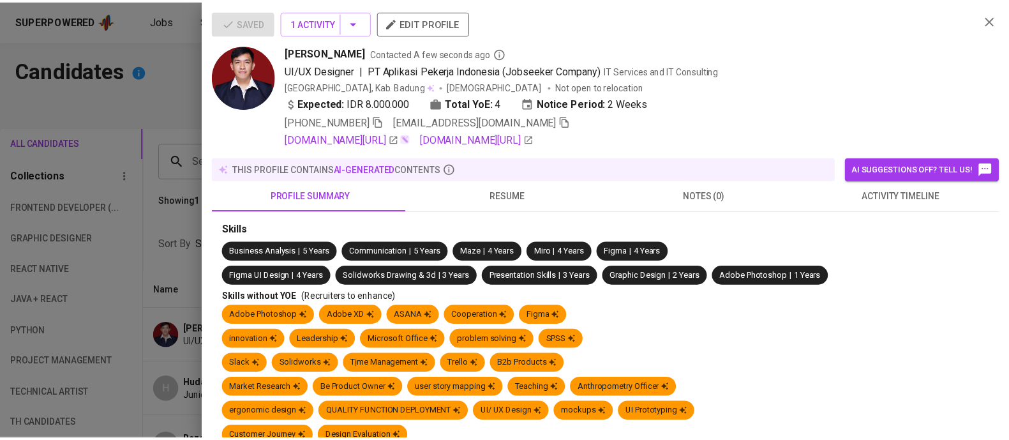
scroll to position [103, 0]
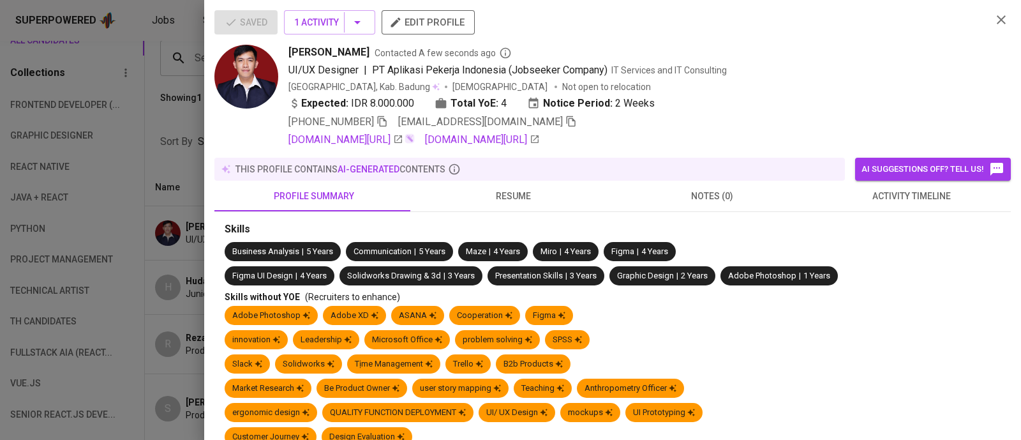
drag, startPoint x: 283, startPoint y: 49, endPoint x: 373, endPoint y: 50, distance: 90.6
click at [373, 50] on div "Chrisdio Ebenezer Marbun Contacted A few seconds ago UI/UX Designer | PT Aplika…" at bounding box center [597, 96] width 767 height 103
copy span "Chrisdio Ebenezer"
click at [892, 66] on div "UI/UX Designer | PT Aplikasi Pekerja Indonesia (Jobseeker Company) IT Services …" at bounding box center [634, 70] width 693 height 15
click at [997, 20] on icon "button" at bounding box center [1001, 19] width 9 height 9
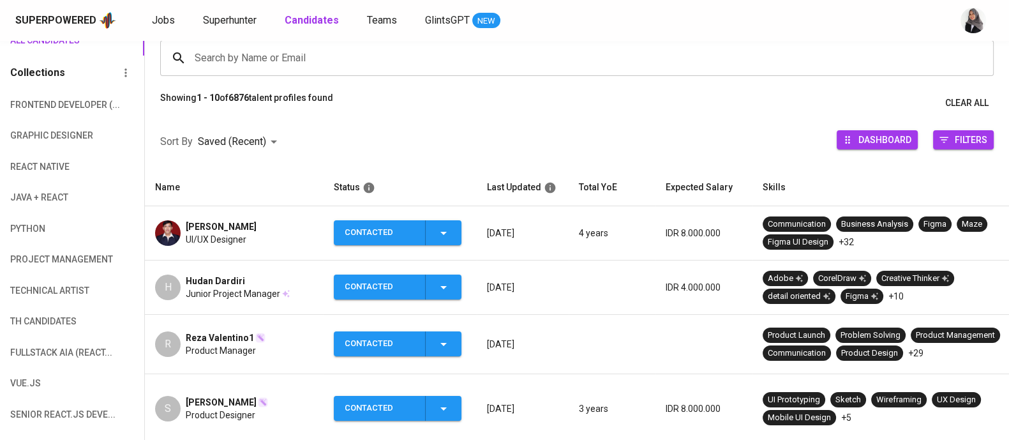
click at [1002, 65] on div "Search by Name or Email Search by Name or Email" at bounding box center [577, 58] width 864 height 66
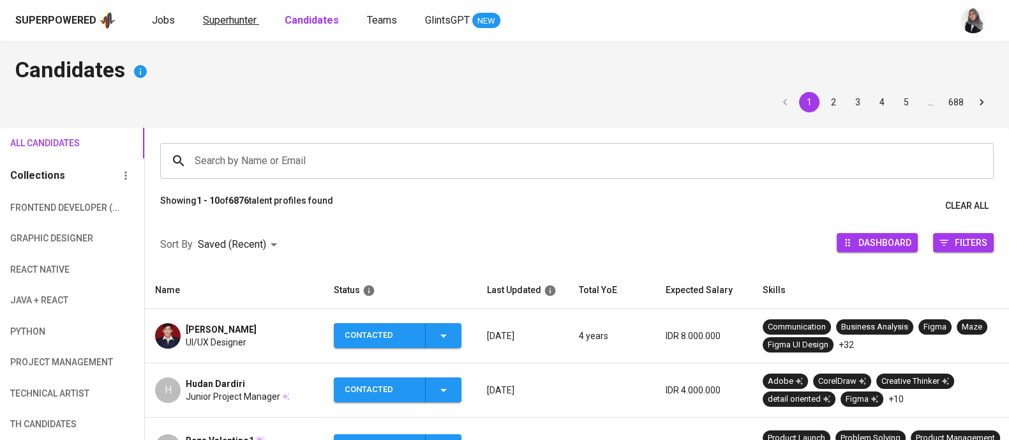
click at [221, 17] on span "Superhunter" at bounding box center [230, 20] width 54 height 12
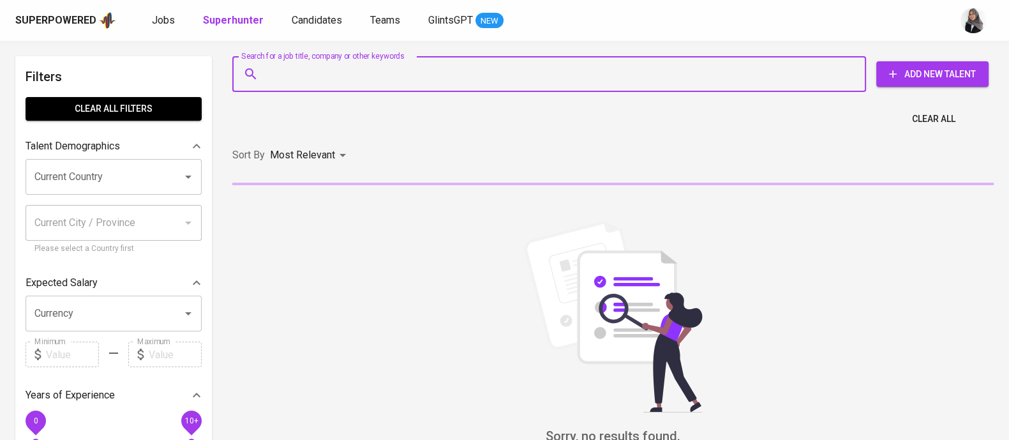
click at [315, 64] on input "Search for a job title, company or other keywords" at bounding box center [553, 74] width 578 height 24
paste input "5 | deenykyoozirou23@gmail.com"
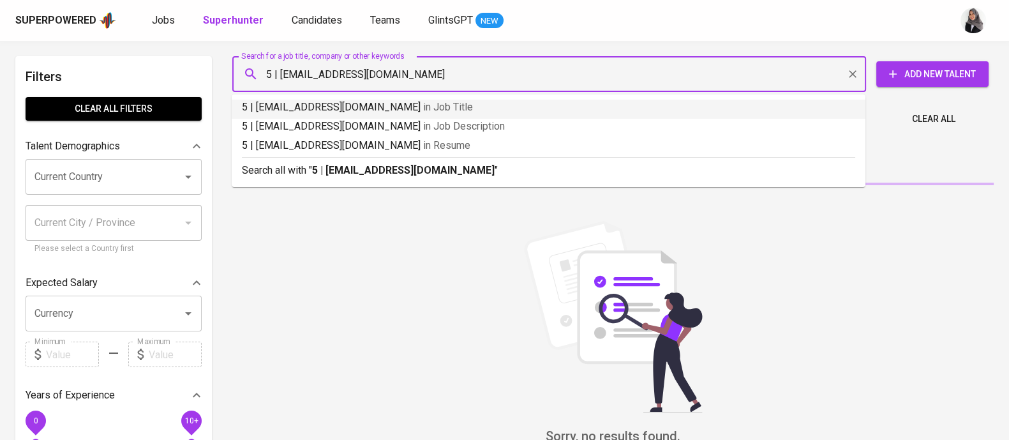
click at [281, 74] on input "5 | deenykyoozirou23@gmail.com" at bounding box center [553, 74] width 578 height 24
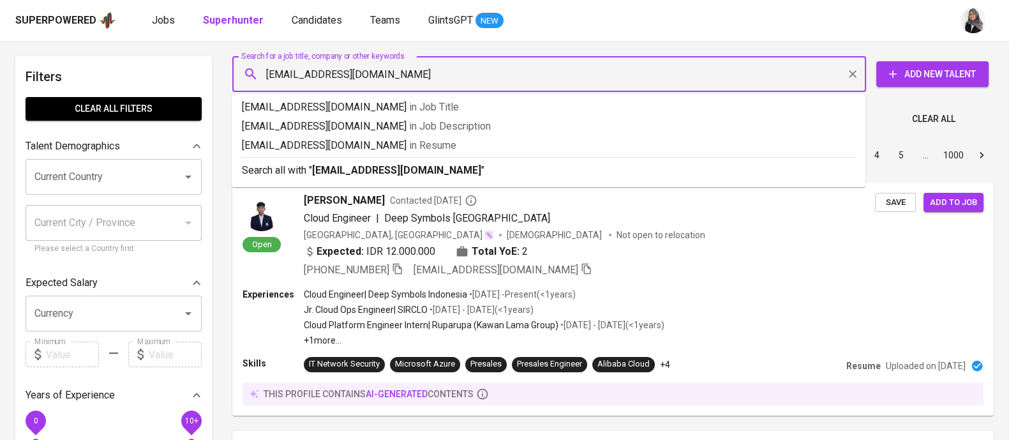
type input "deenykyoozirou23@gmail.com"
click at [460, 167] on p "Search all with " deenykyoozirou23@gmail.com "" at bounding box center [548, 170] width 613 height 15
click at [460, 167] on div "Sort By Most Relevant MOST_RELEVANT 1 2 3 4 5 … 1000" at bounding box center [613, 155] width 777 height 39
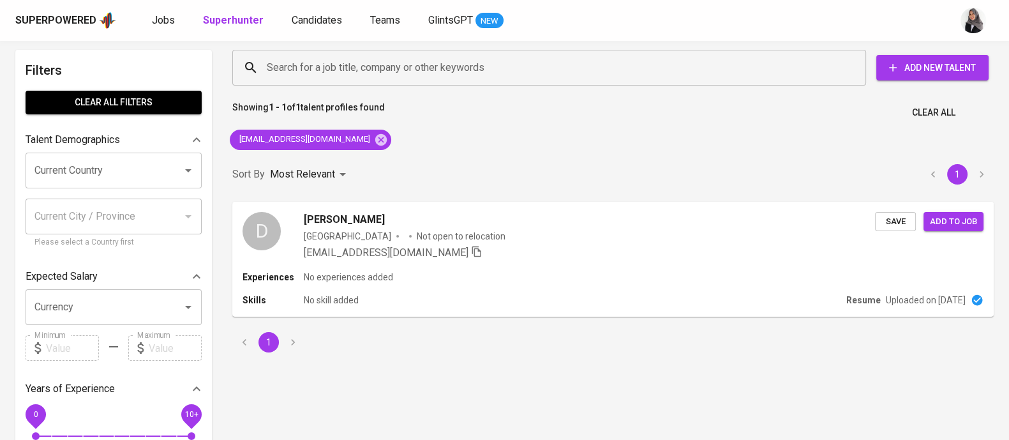
scroll to position [7, 0]
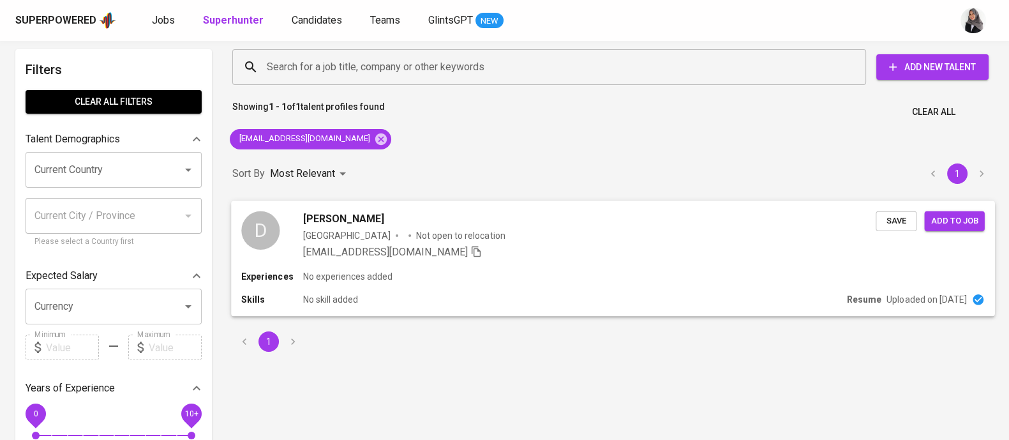
click at [539, 266] on div "D Deeny Kiyoozirou Indonesia Not open to relocation deenykyoozirou23@gmail.com …" at bounding box center [613, 234] width 764 height 69
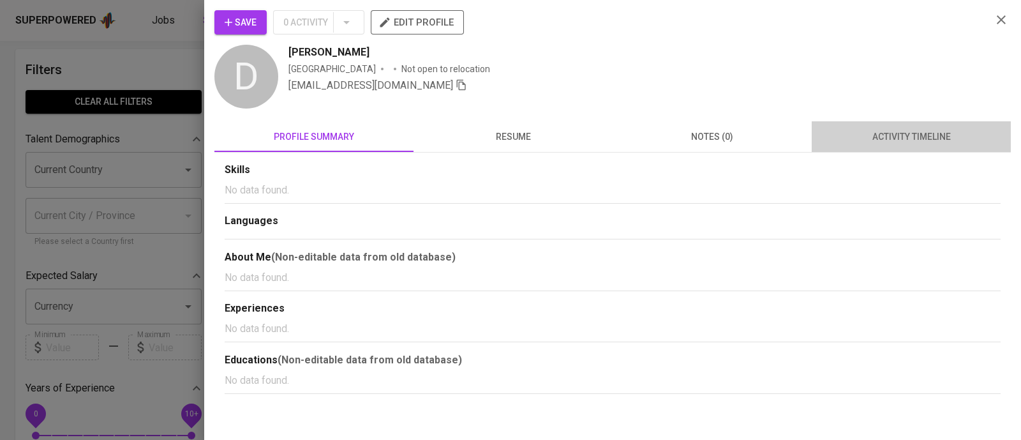
click at [918, 133] on span "activity timeline" at bounding box center [911, 137] width 184 height 16
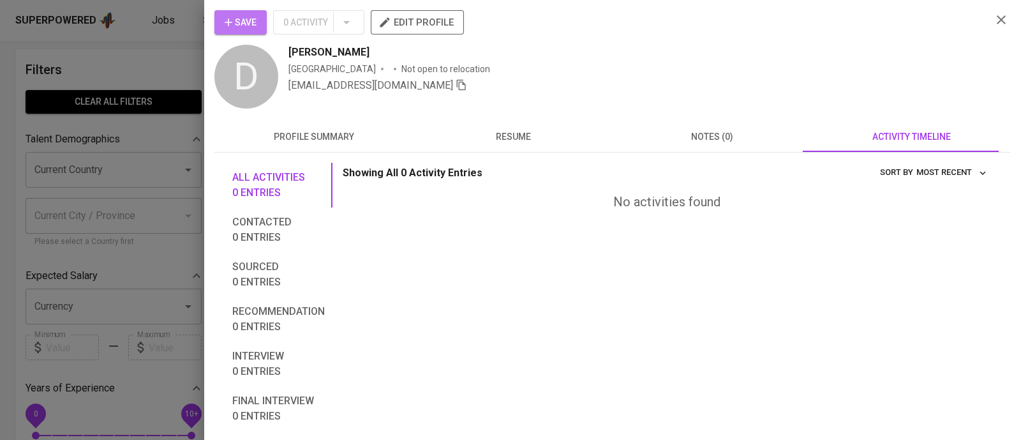
click at [248, 21] on span "Save" at bounding box center [241, 23] width 32 height 16
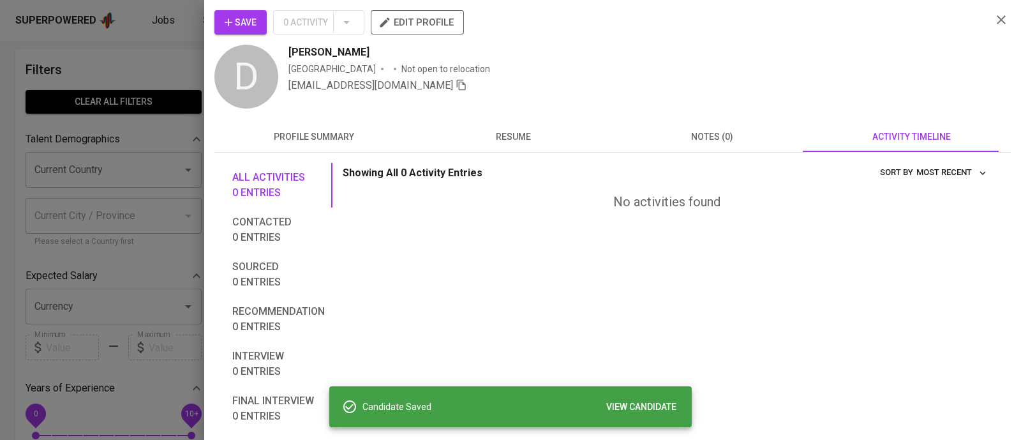
click at [157, 64] on div at bounding box center [510, 220] width 1021 height 440
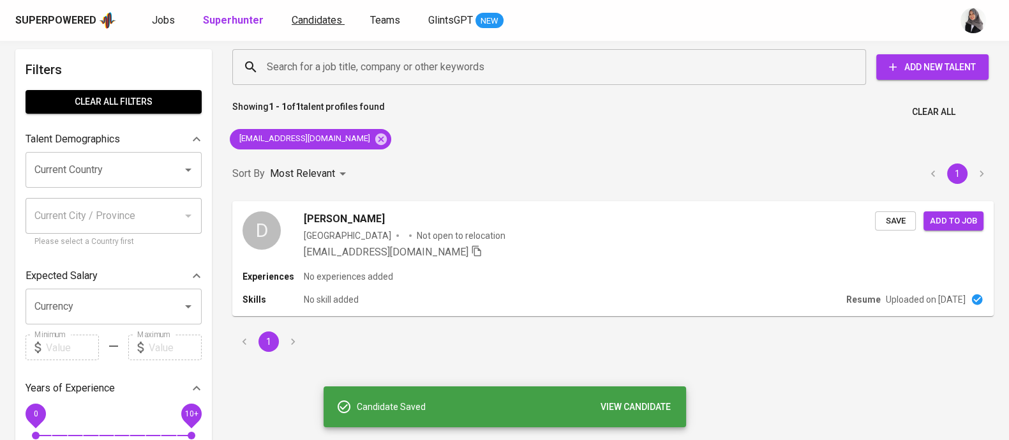
click at [307, 17] on span "Candidates" at bounding box center [317, 20] width 50 height 12
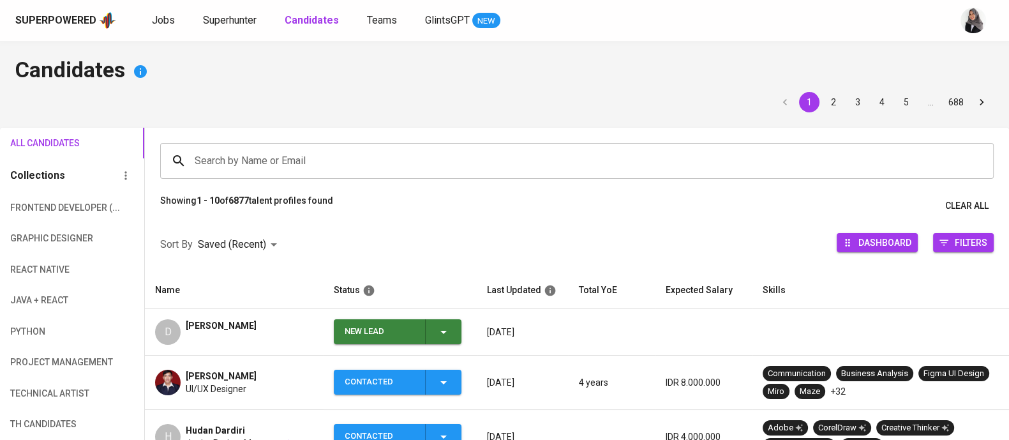
scroll to position [111, 0]
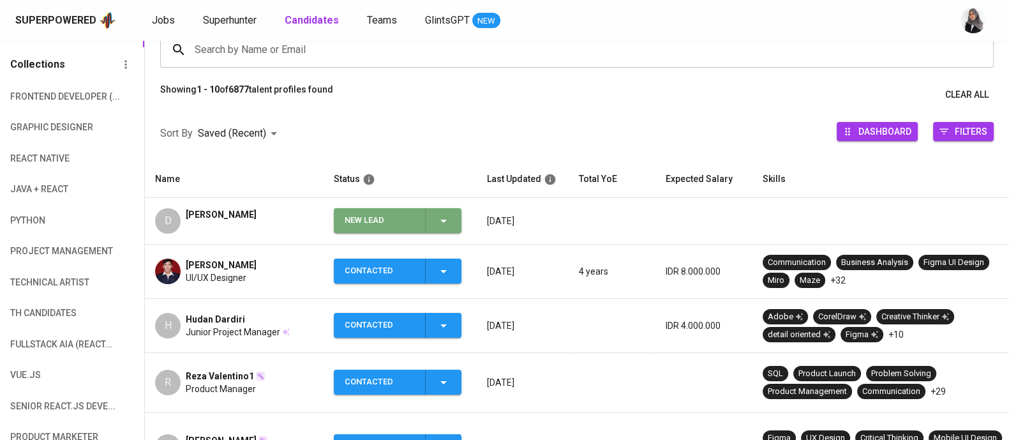
click at [450, 221] on icon "button" at bounding box center [443, 220] width 15 height 15
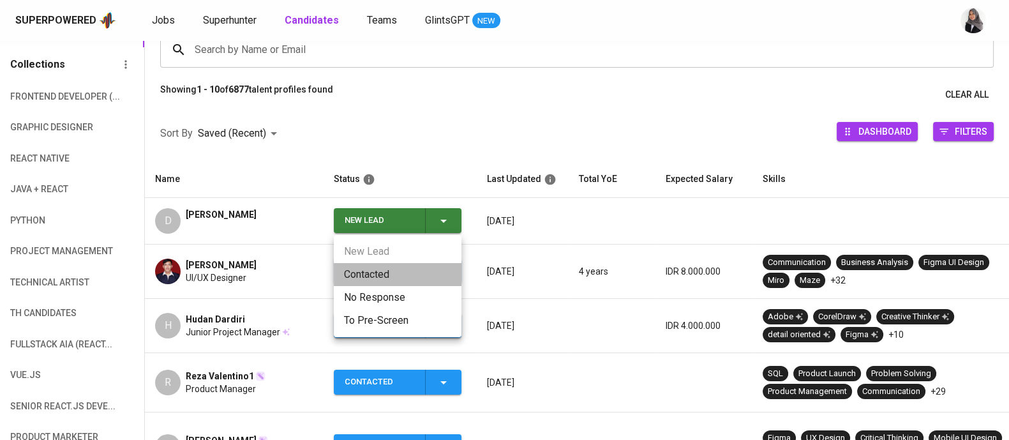
click at [381, 272] on li "Contacted" at bounding box center [398, 274] width 128 height 23
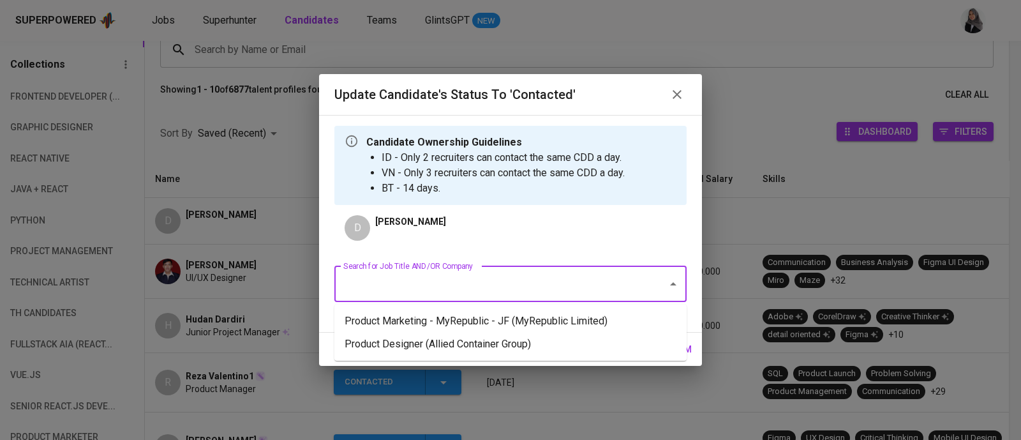
click at [381, 272] on input "Search for Job Title AND/OR Company" at bounding box center [492, 284] width 305 height 24
click at [541, 338] on li "Product Designer (Allied Container Group)" at bounding box center [510, 344] width 352 height 23
type input "pro"
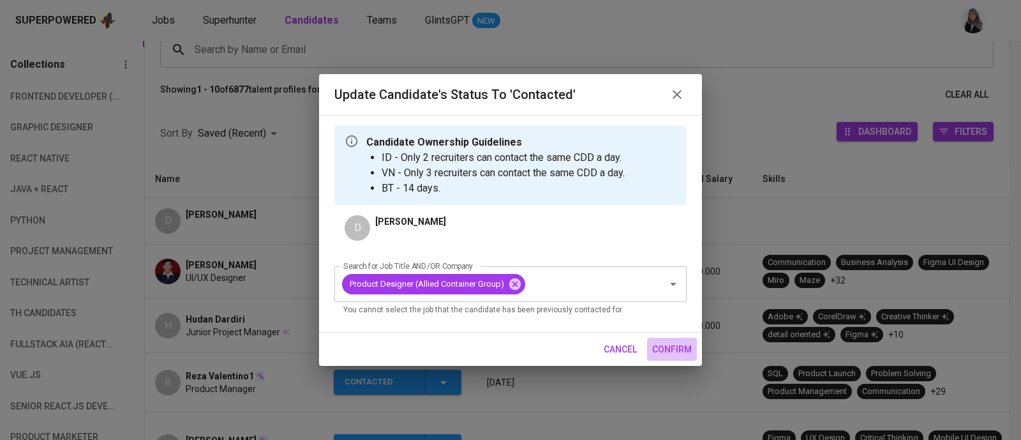
click at [673, 358] on button "confirm" at bounding box center [672, 350] width 50 height 24
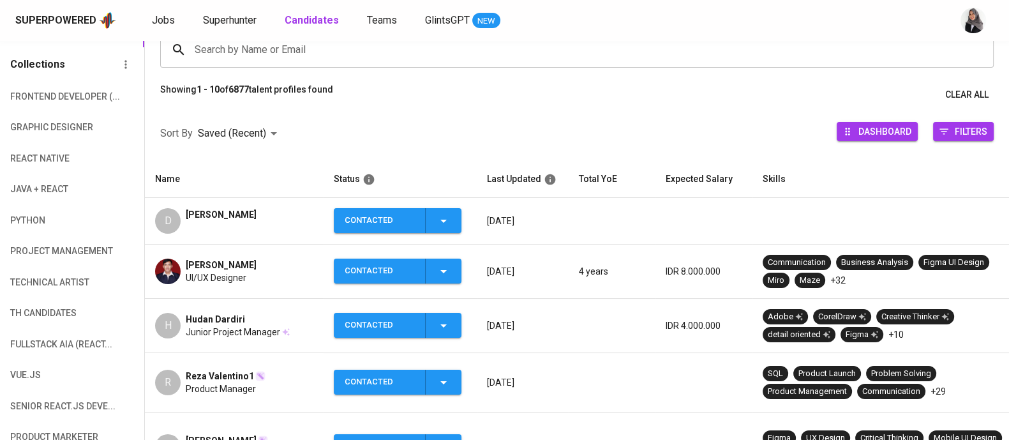
click at [781, 116] on div "Sort By Saved (Recent) DESC Dashboard Filters" at bounding box center [577, 134] width 864 height 54
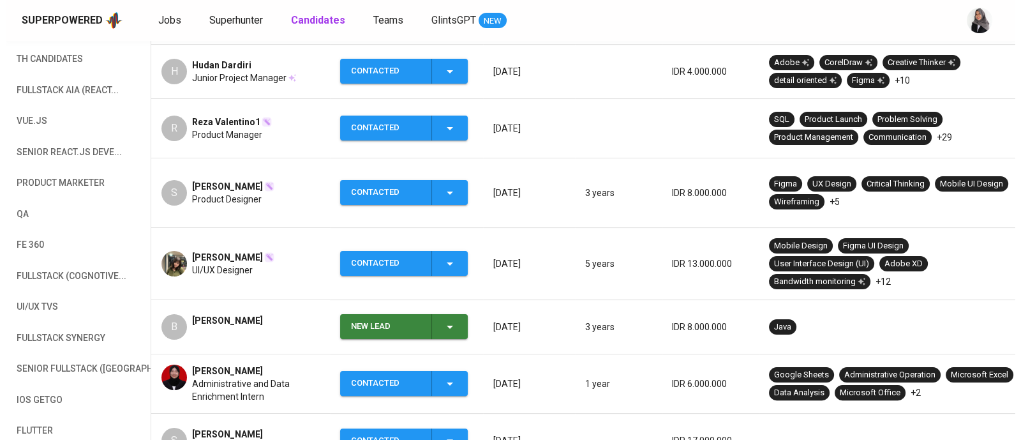
scroll to position [366, 0]
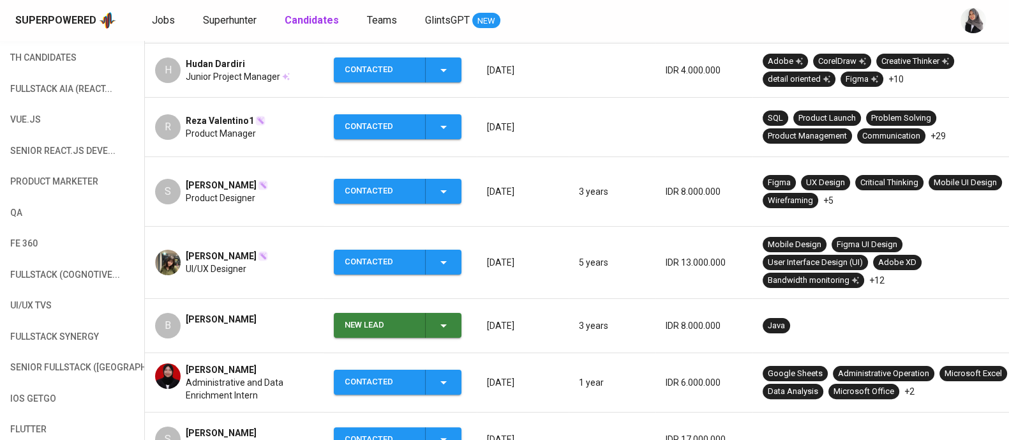
click at [238, 313] on div "B Barri Anand" at bounding box center [234, 326] width 158 height 26
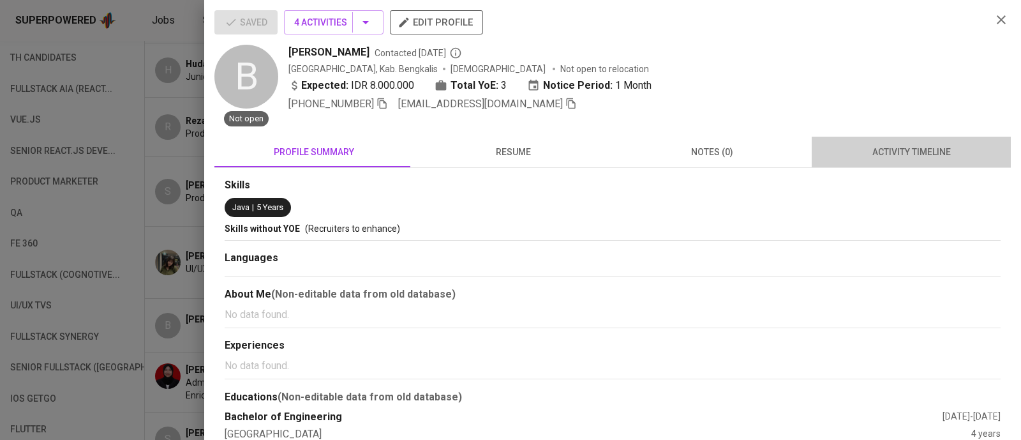
click at [903, 142] on button "activity timeline" at bounding box center [911, 152] width 199 height 31
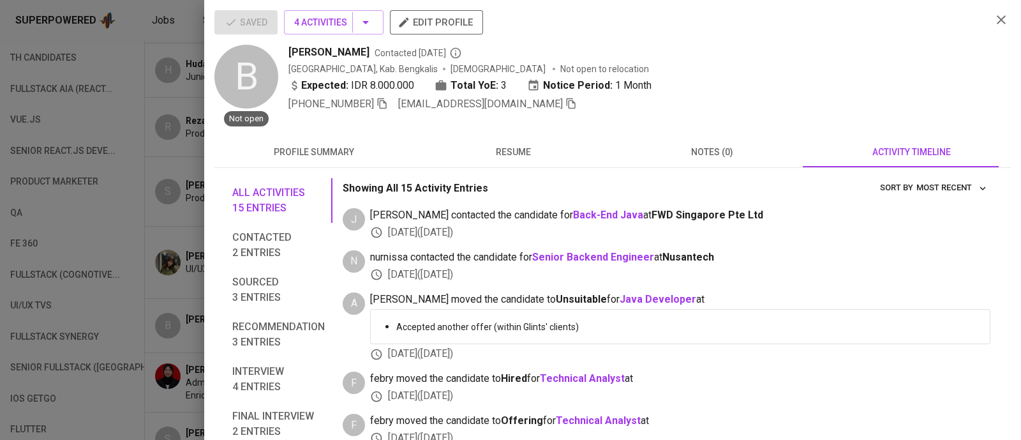
click at [994, 18] on icon "button" at bounding box center [1001, 19] width 15 height 15
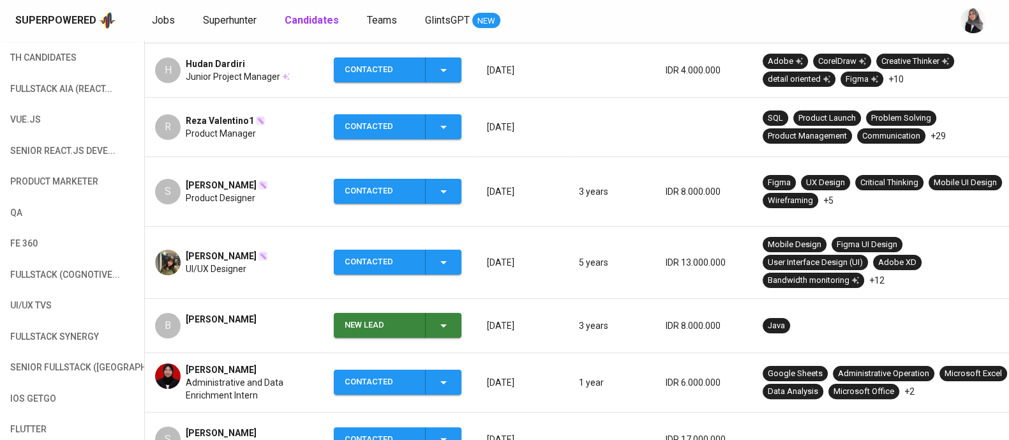
click at [193, 313] on span "Barri Anand" at bounding box center [221, 319] width 71 height 13
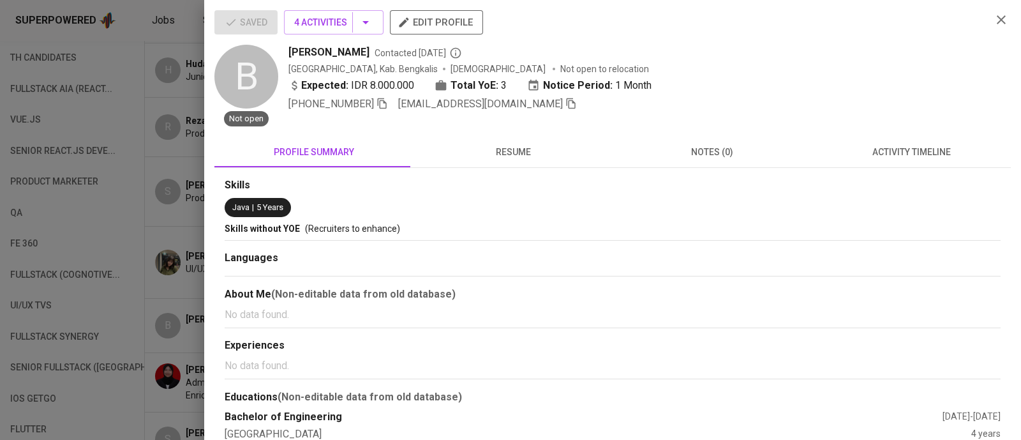
click at [910, 155] on span "activity timeline" at bounding box center [911, 152] width 184 height 16
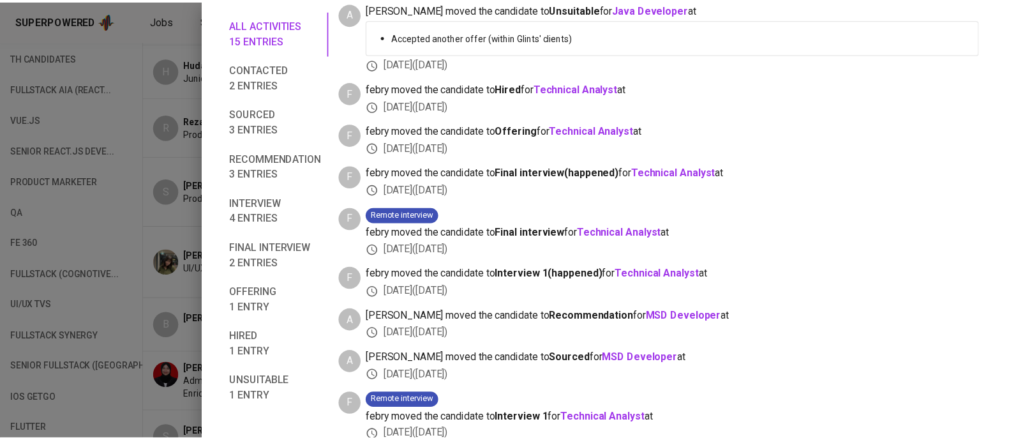
scroll to position [0, 0]
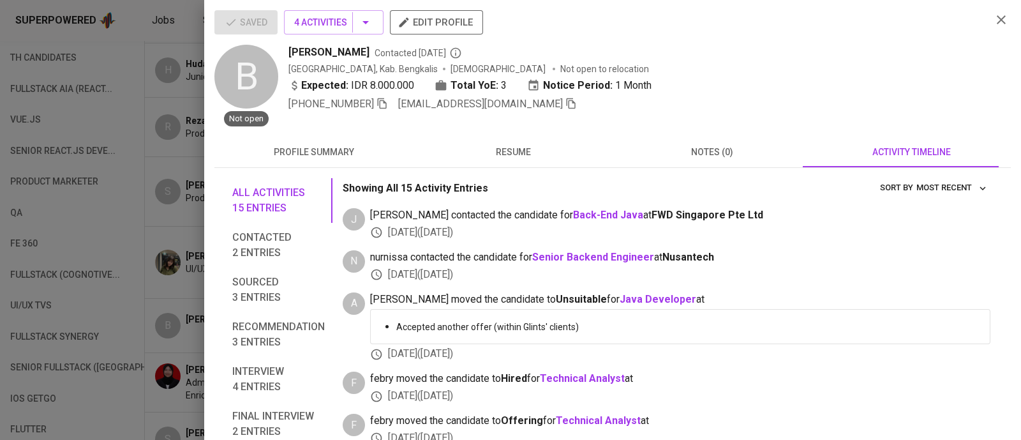
click at [992, 20] on button "button" at bounding box center [1001, 19] width 19 height 19
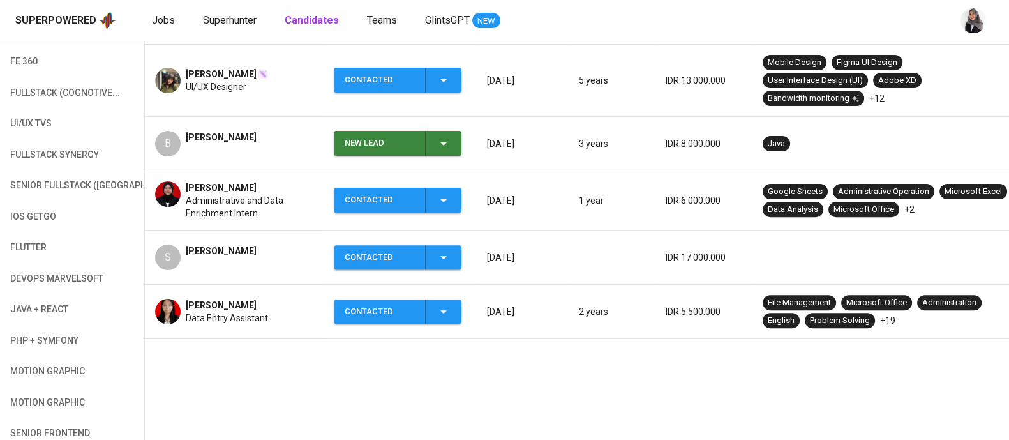
scroll to position [733, 0]
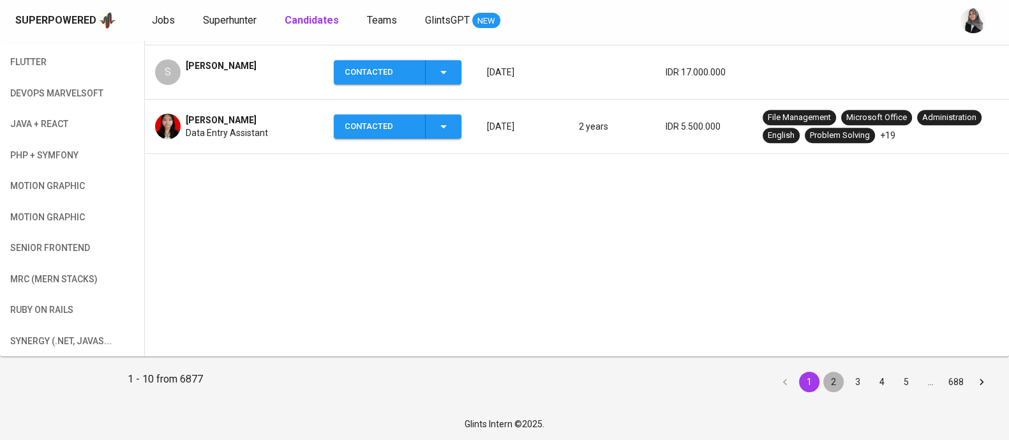
click at [837, 380] on button "2" at bounding box center [833, 381] width 20 height 20
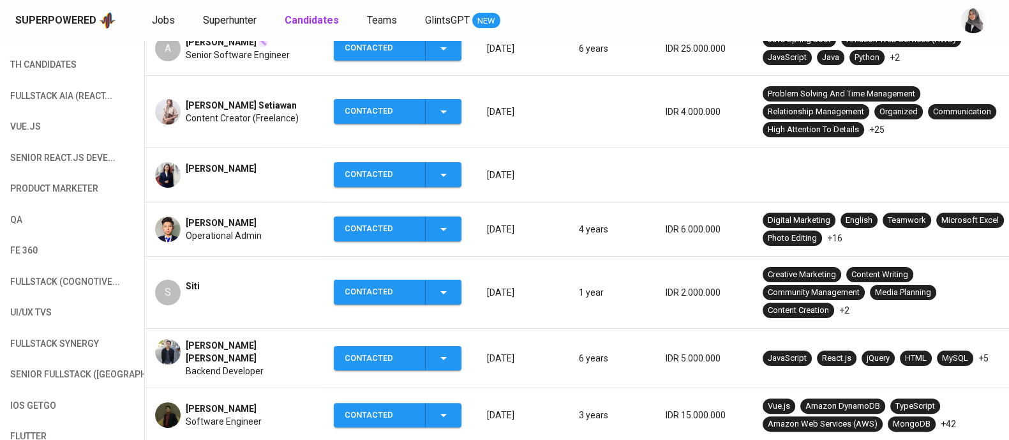
scroll to position [733, 0]
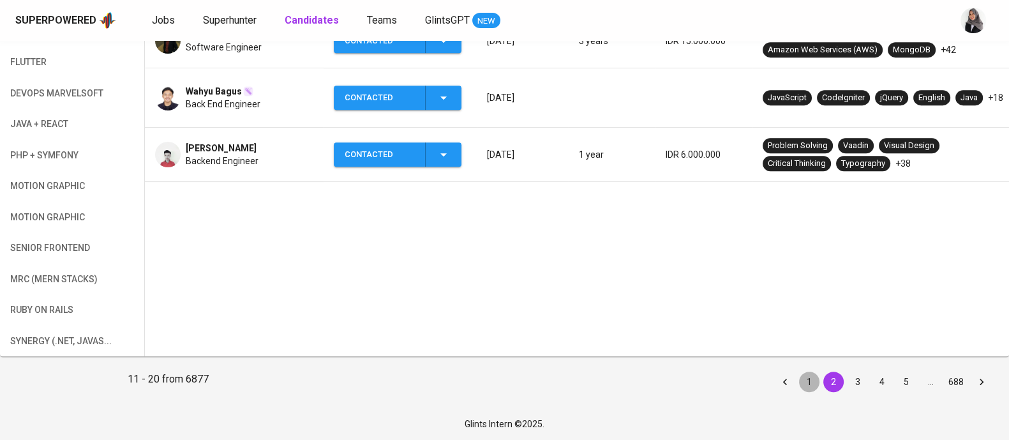
click at [814, 376] on button "1" at bounding box center [809, 381] width 20 height 20
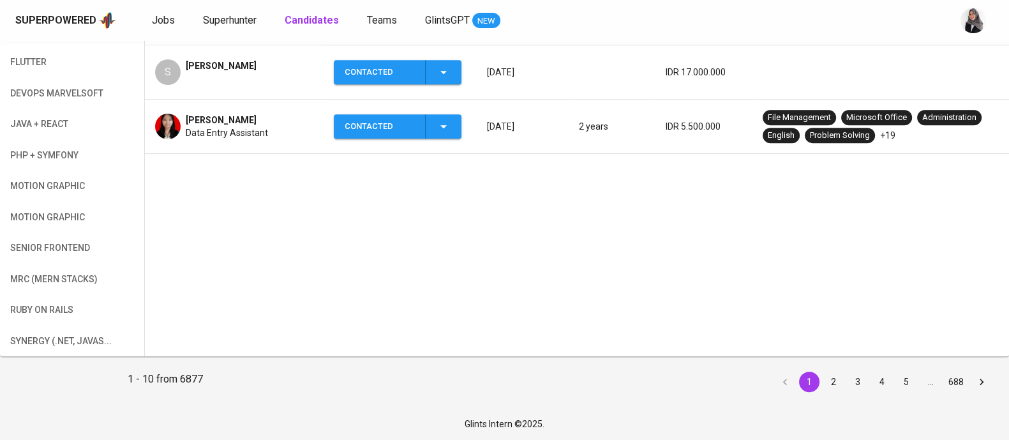
click at [1005, 63] on td at bounding box center [887, 72] width 271 height 54
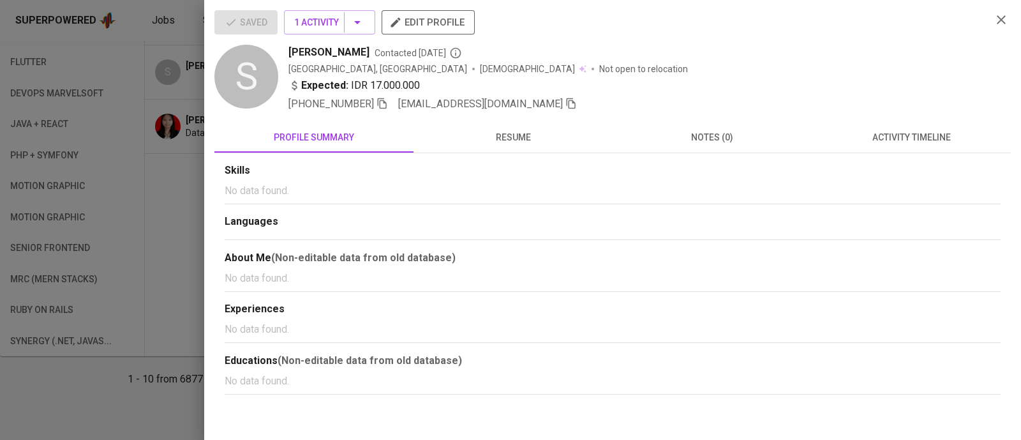
click at [749, 101] on div "+62 812-2806-0875 maulidyawatis95@gmail.com" at bounding box center [634, 103] width 693 height 15
click at [1006, 23] on icon "button" at bounding box center [1001, 19] width 15 height 15
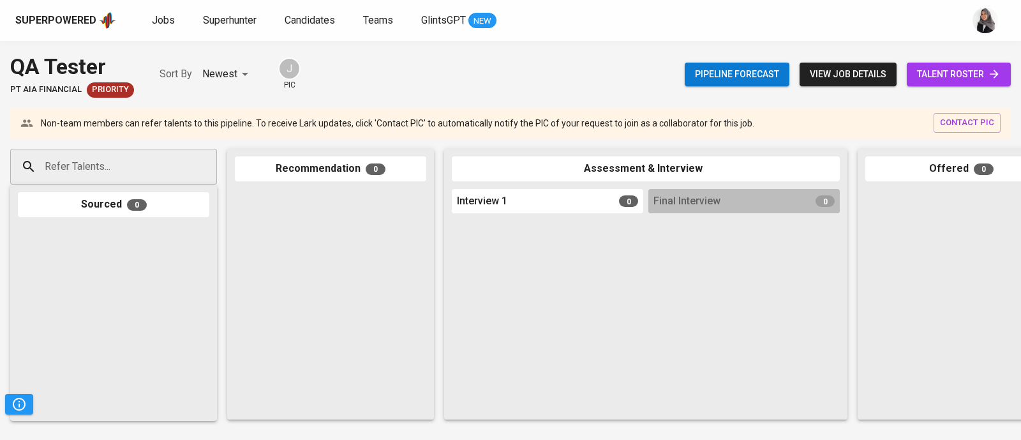
scroll to position [0, 498]
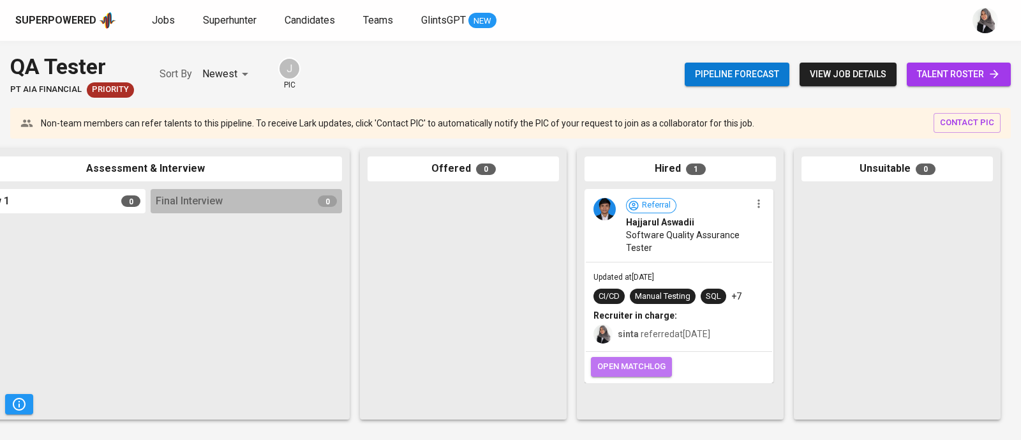
click at [657, 368] on span "open matchlog" at bounding box center [631, 366] width 68 height 15
